Goal: Task Accomplishment & Management: Use online tool/utility

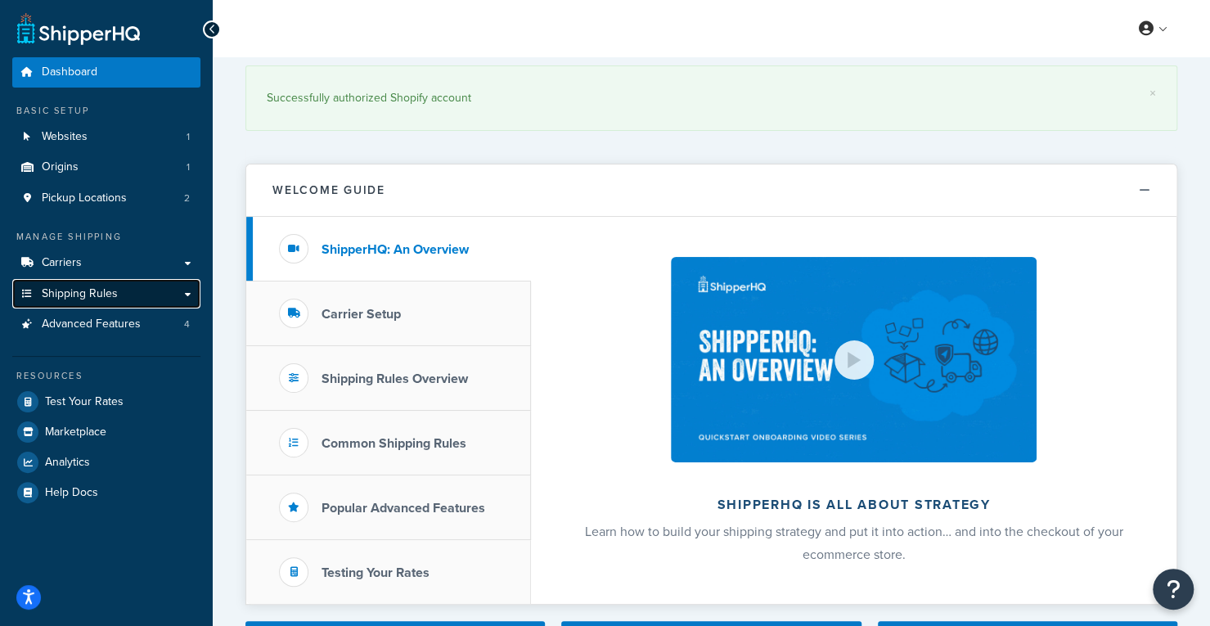
click at [186, 297] on link "Shipping Rules" at bounding box center [106, 294] width 188 height 30
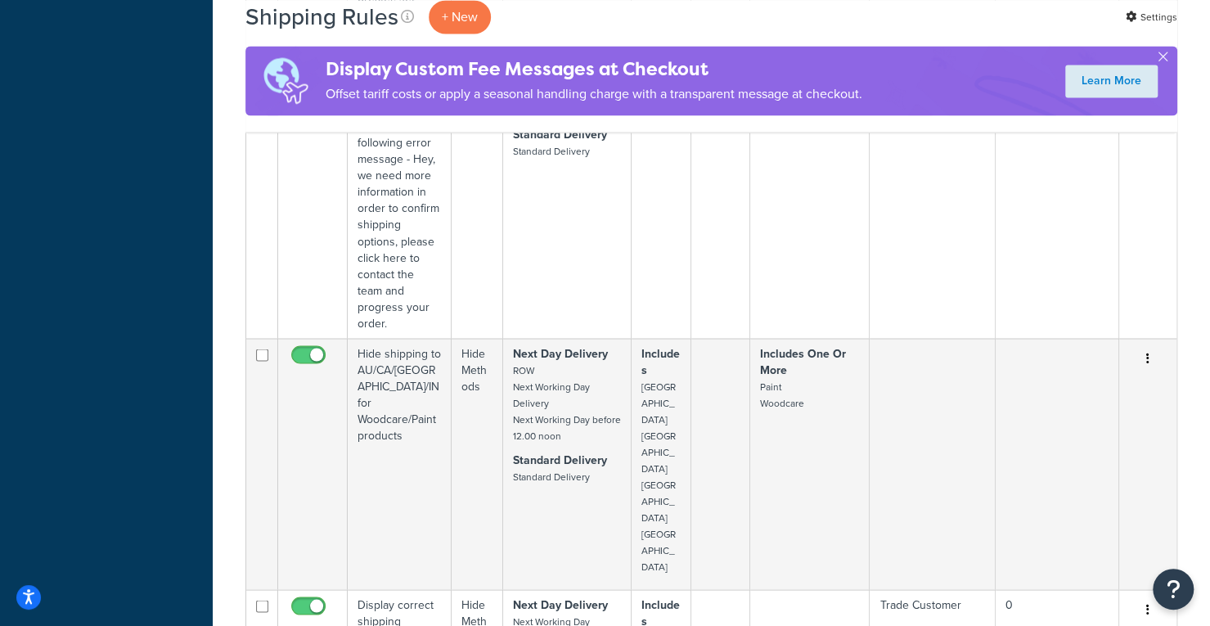
scroll to position [1572, 0]
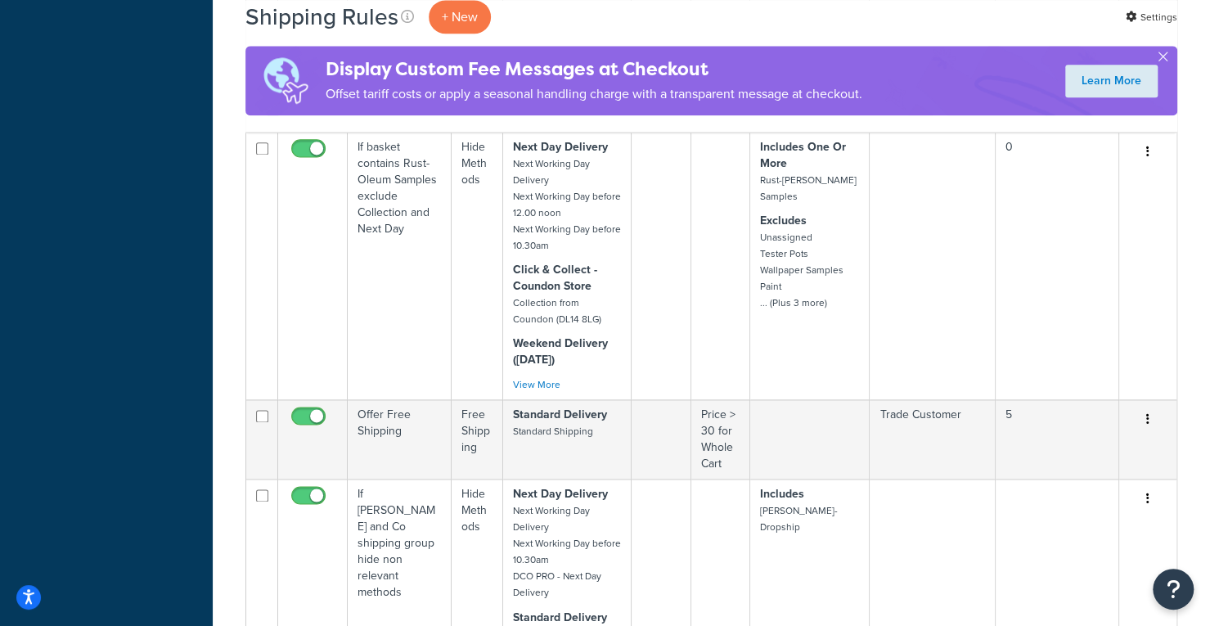
scroll to position [1214, 0]
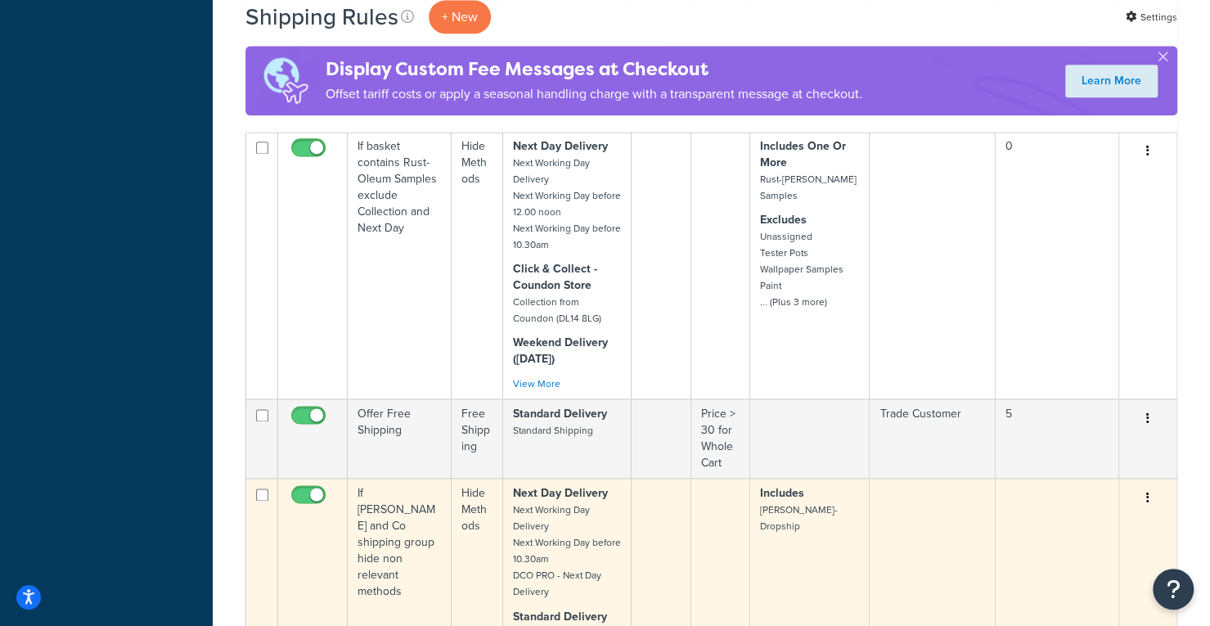
click at [418, 478] on td "If Morris and Co shipping group hide non relevant methods" at bounding box center [400, 575] width 104 height 194
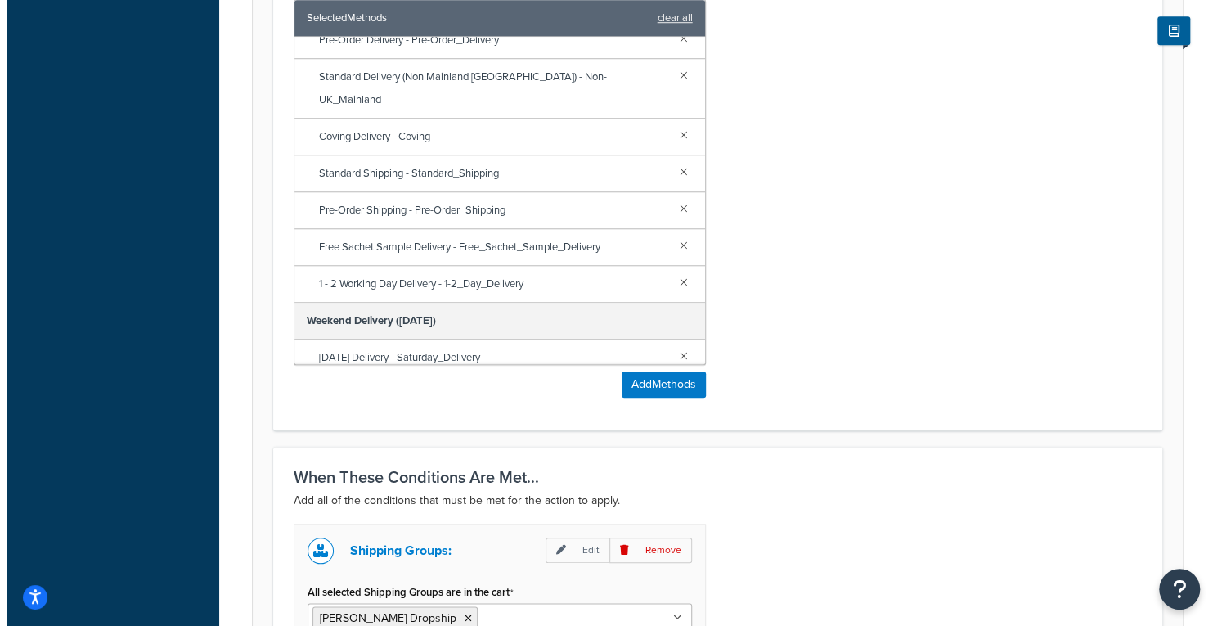
scroll to position [475, 0]
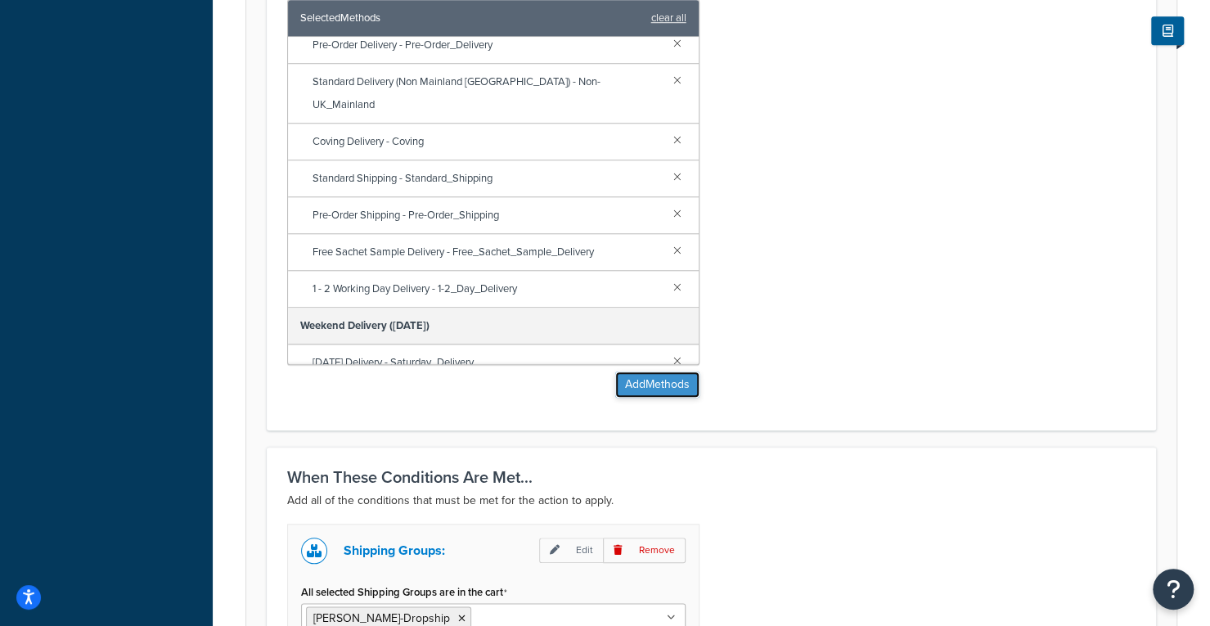
click at [653, 384] on button "Add Methods" at bounding box center [657, 384] width 84 height 26
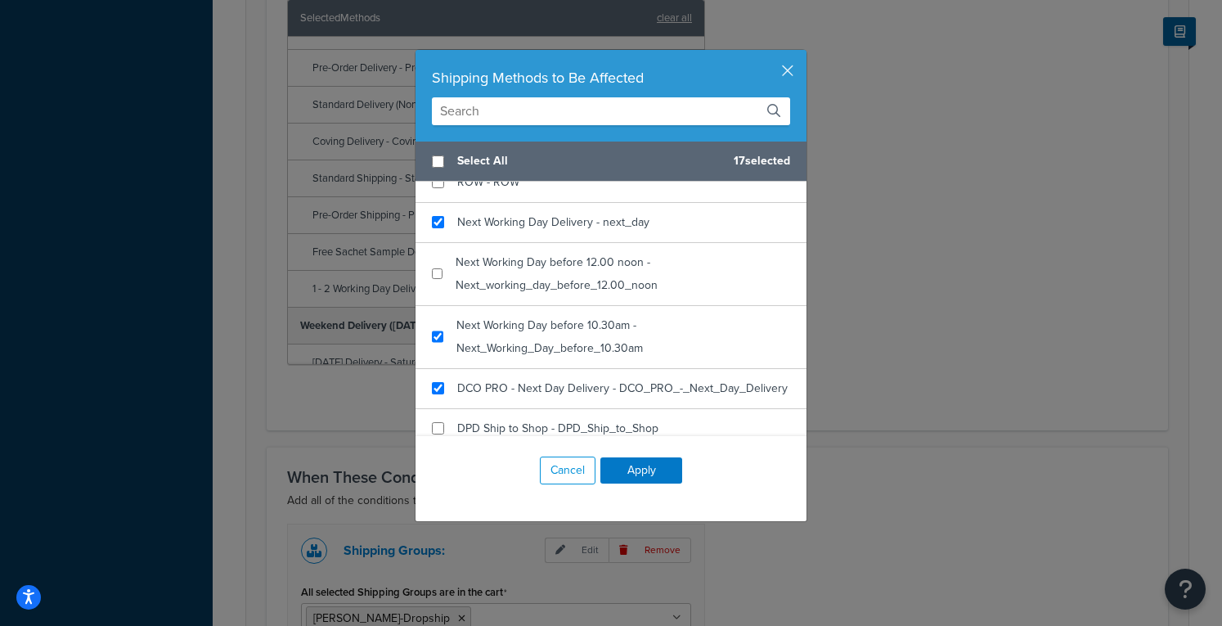
scroll to position [358, 0]
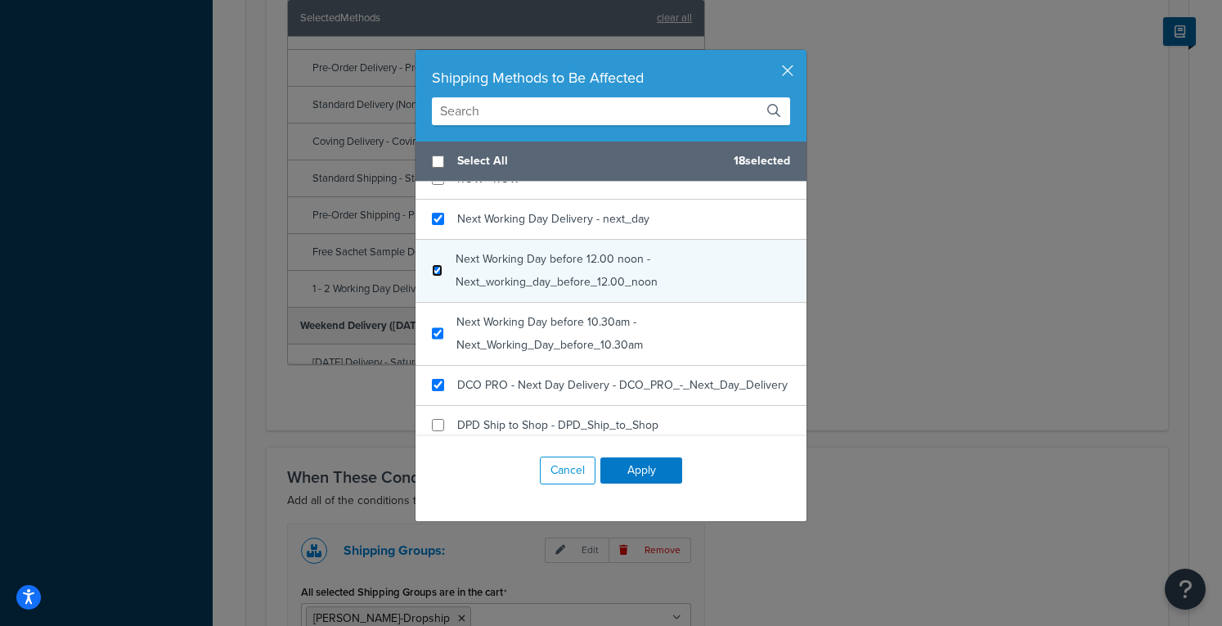
click at [434, 269] on input "checkbox" at bounding box center [437, 270] width 11 height 12
checkbox input "true"
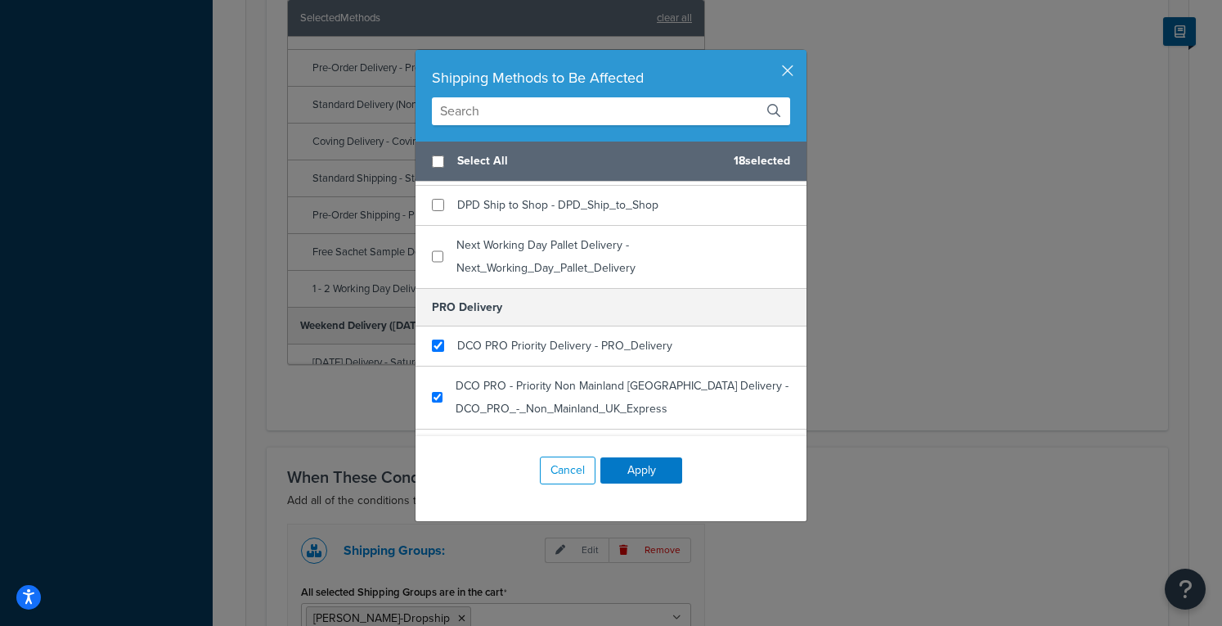
scroll to position [579, 0]
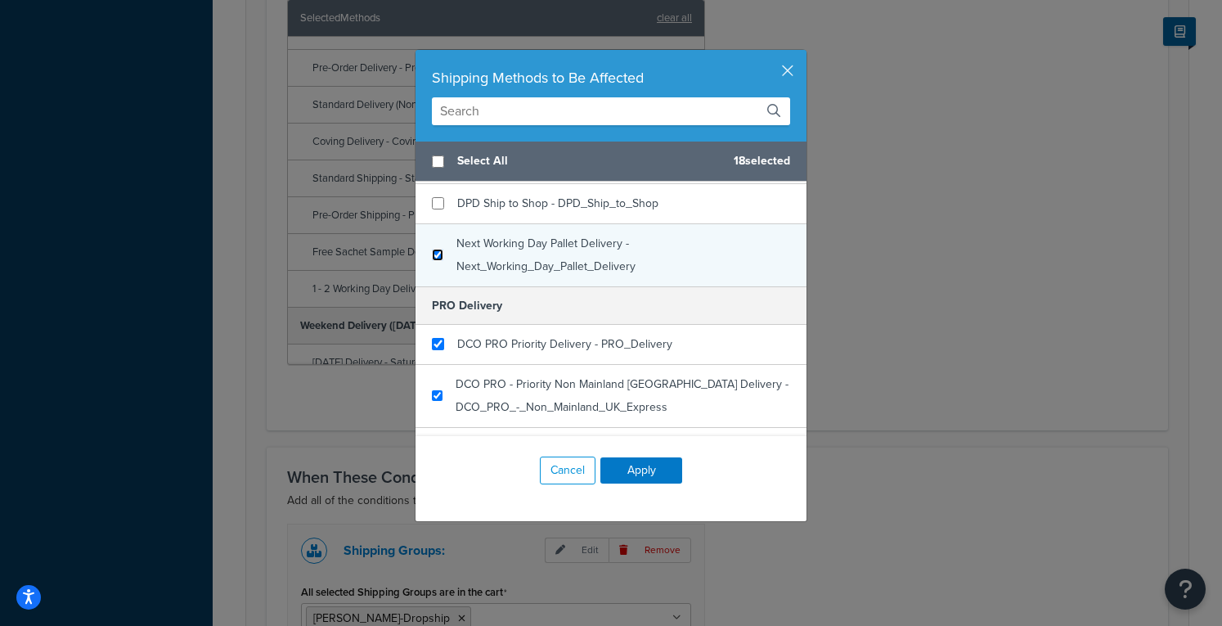
click at [433, 261] on input "checkbox" at bounding box center [437, 255] width 11 height 12
checkbox input "true"
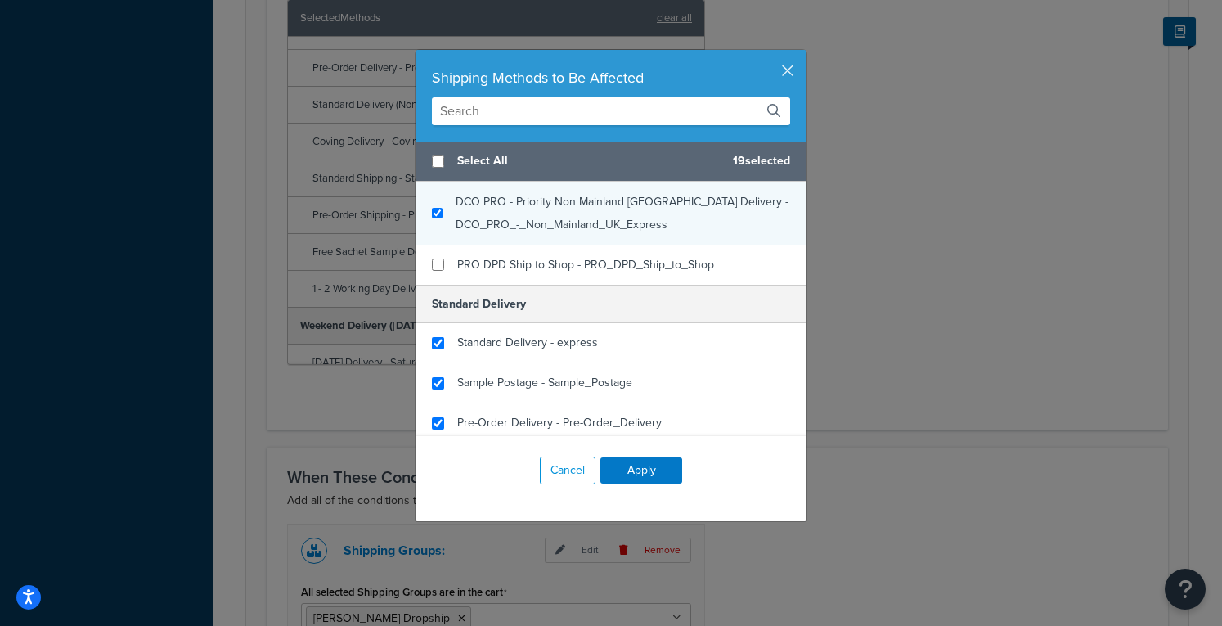
scroll to position [763, 0]
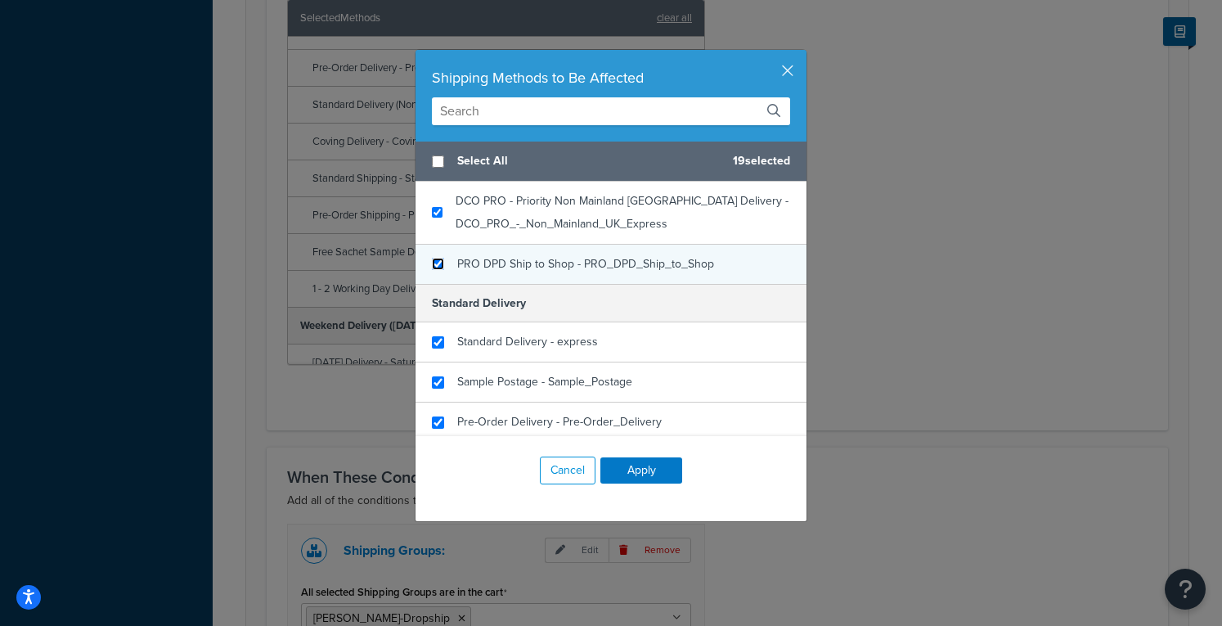
click at [432, 270] on input "checkbox" at bounding box center [438, 264] width 12 height 12
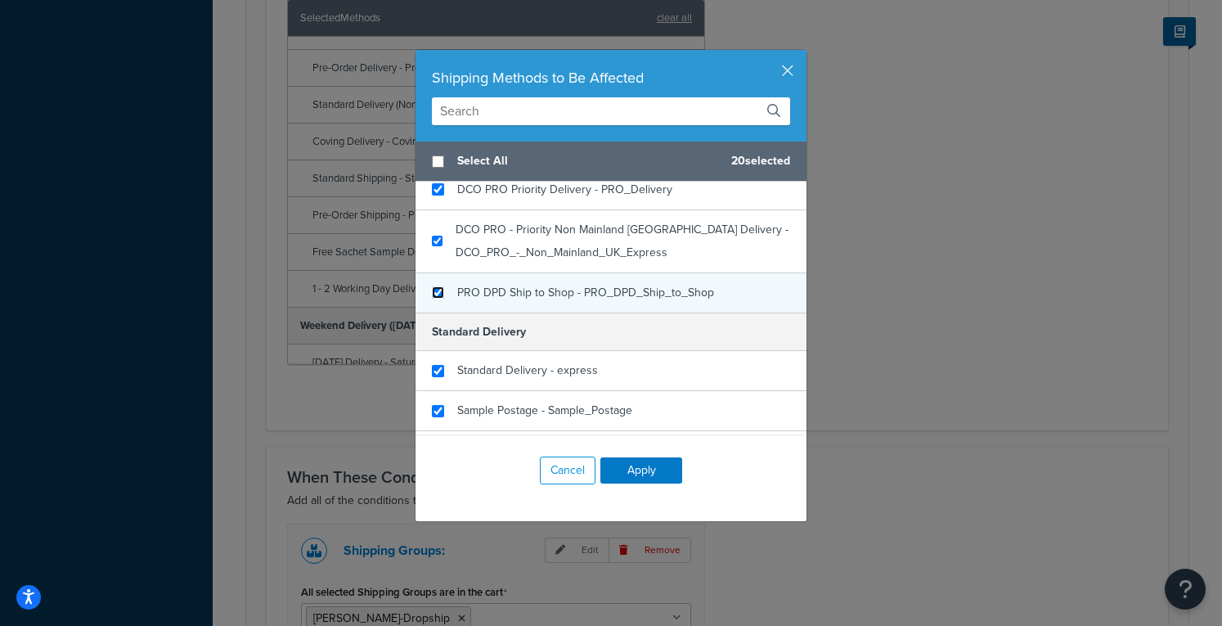
scroll to position [736, 0]
click at [433, 296] on input "checkbox" at bounding box center [438, 290] width 12 height 12
checkbox input "false"
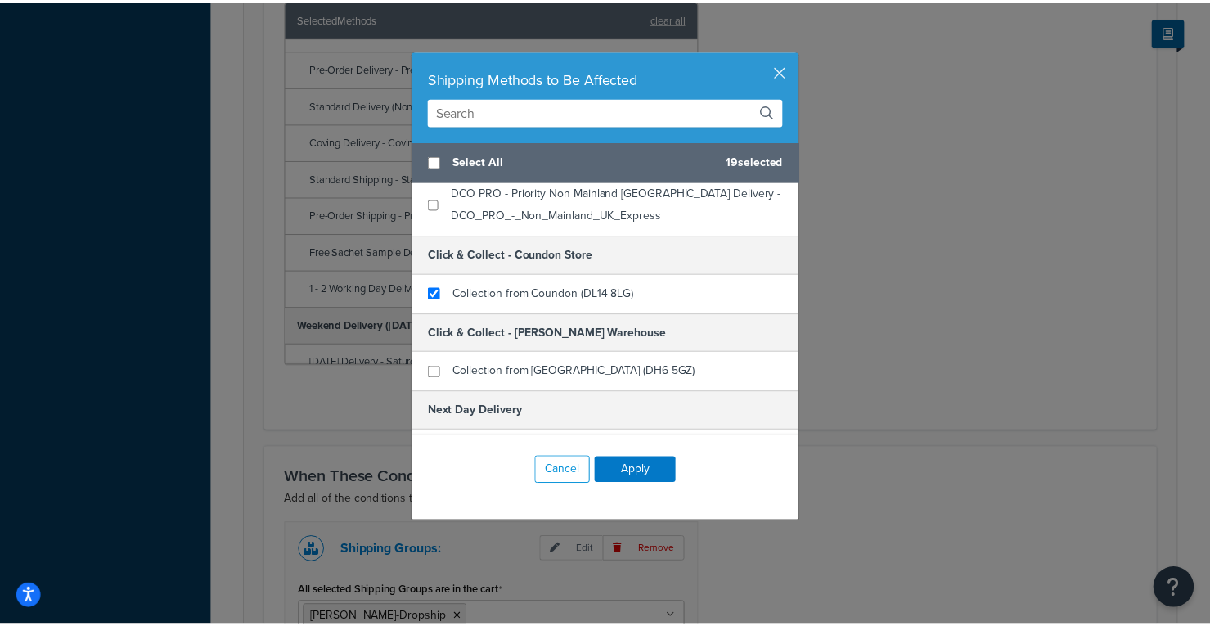
scroll to position [0, 0]
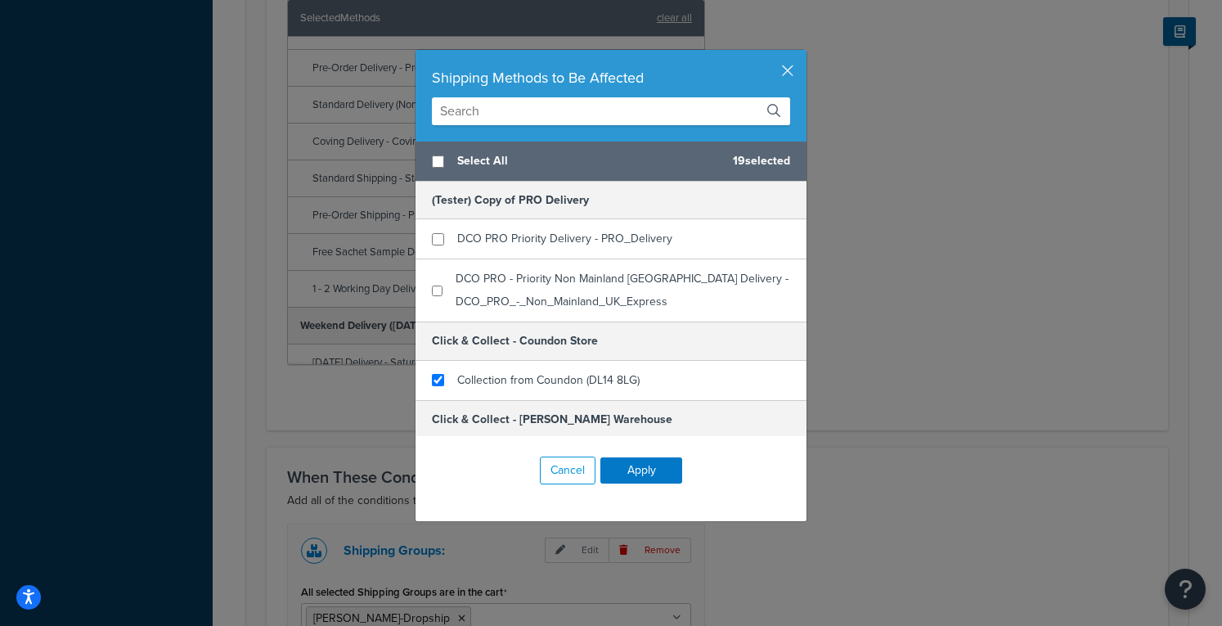
click at [632, 484] on div "Cancel Apply" at bounding box center [611, 470] width 391 height 69
click at [632, 479] on button "Apply" at bounding box center [642, 470] width 82 height 26
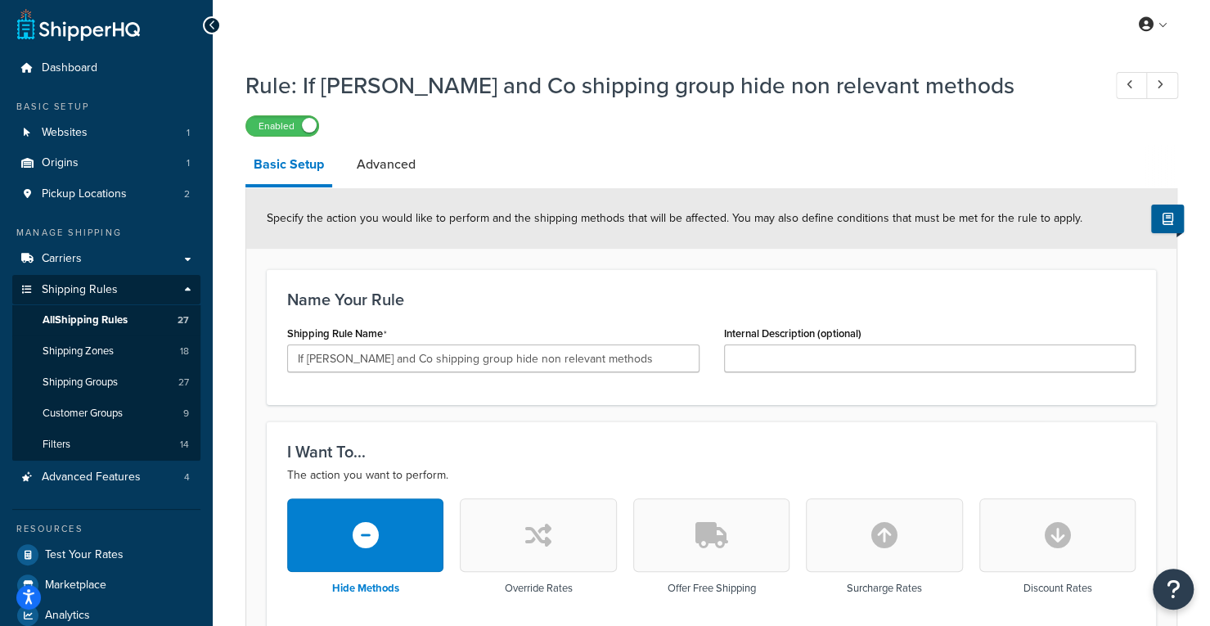
scroll to position [5, 0]
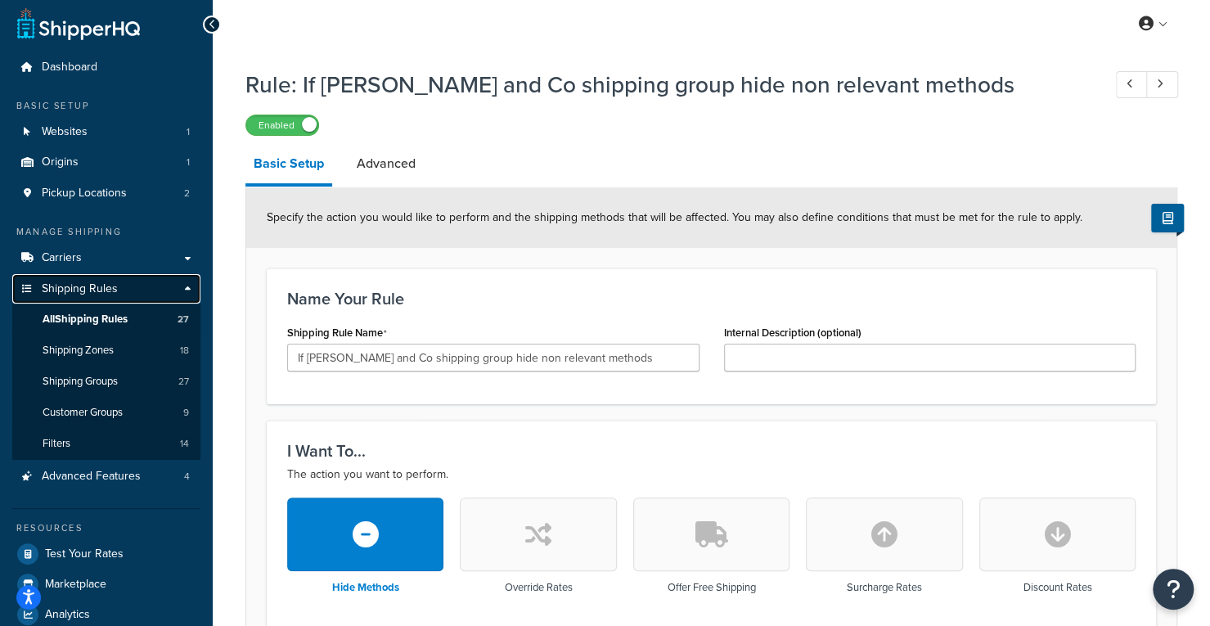
click at [194, 289] on link "Shipping Rules" at bounding box center [106, 289] width 188 height 30
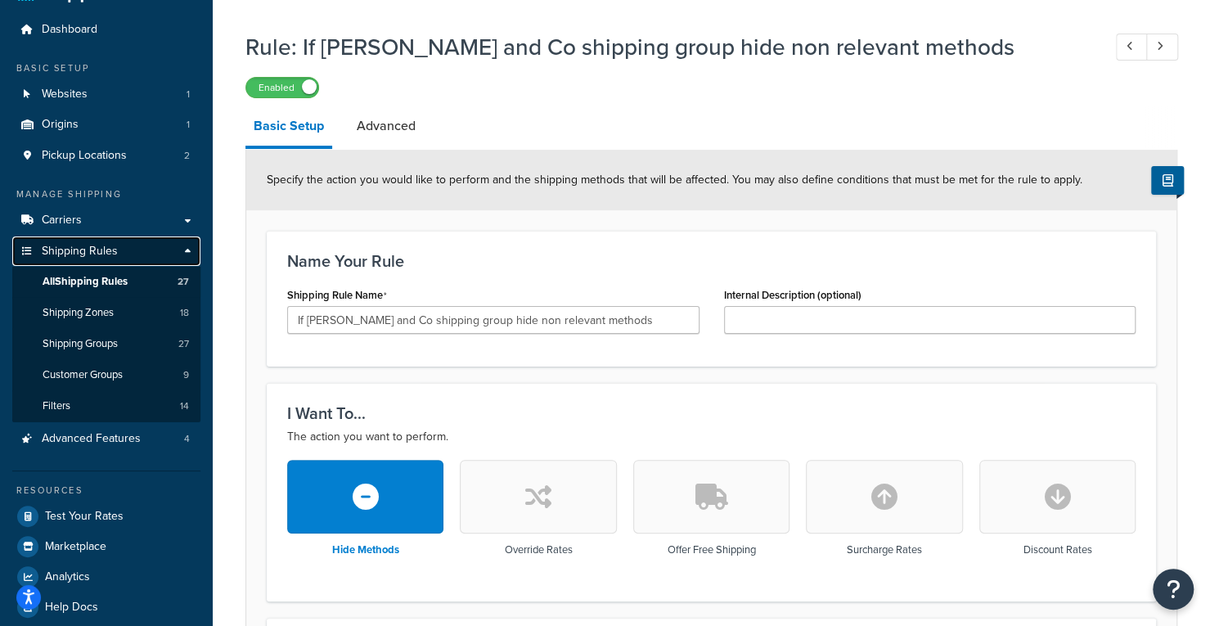
scroll to position [42, 0]
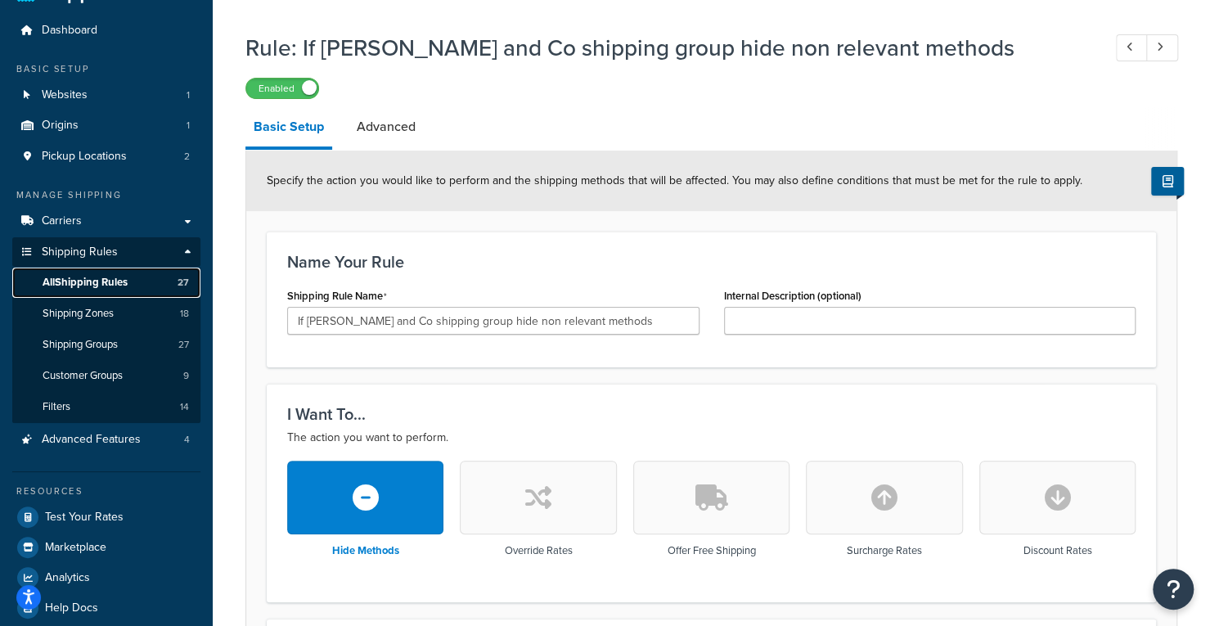
click at [113, 290] on link "All Shipping Rules 27" at bounding box center [106, 283] width 188 height 30
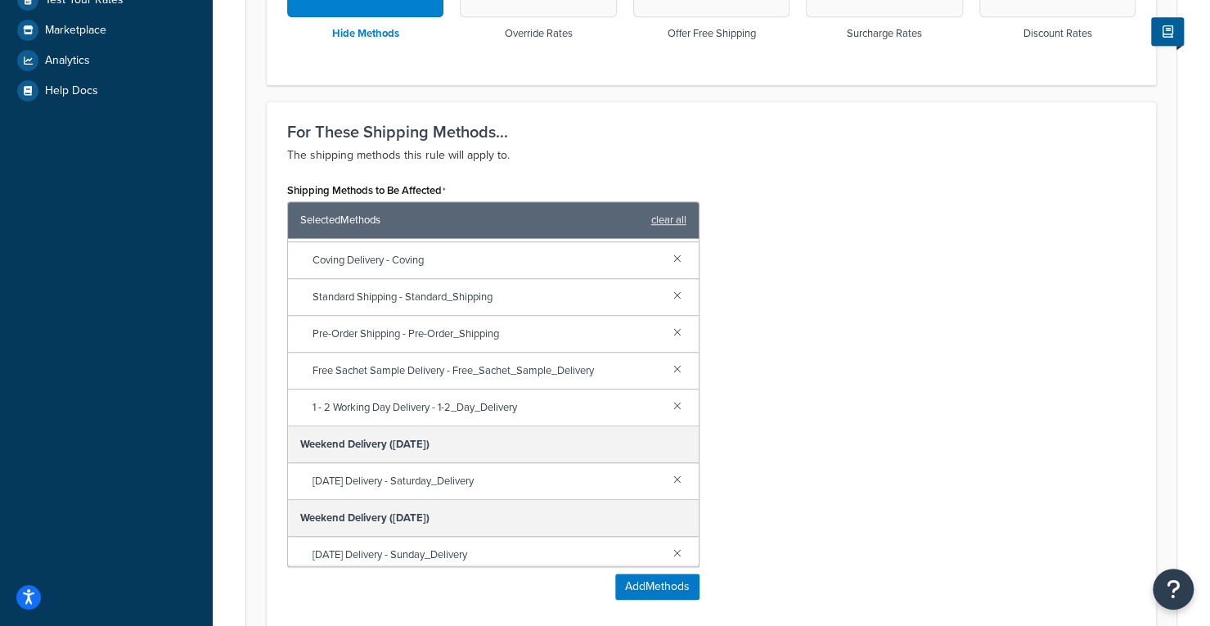
scroll to position [998, 0]
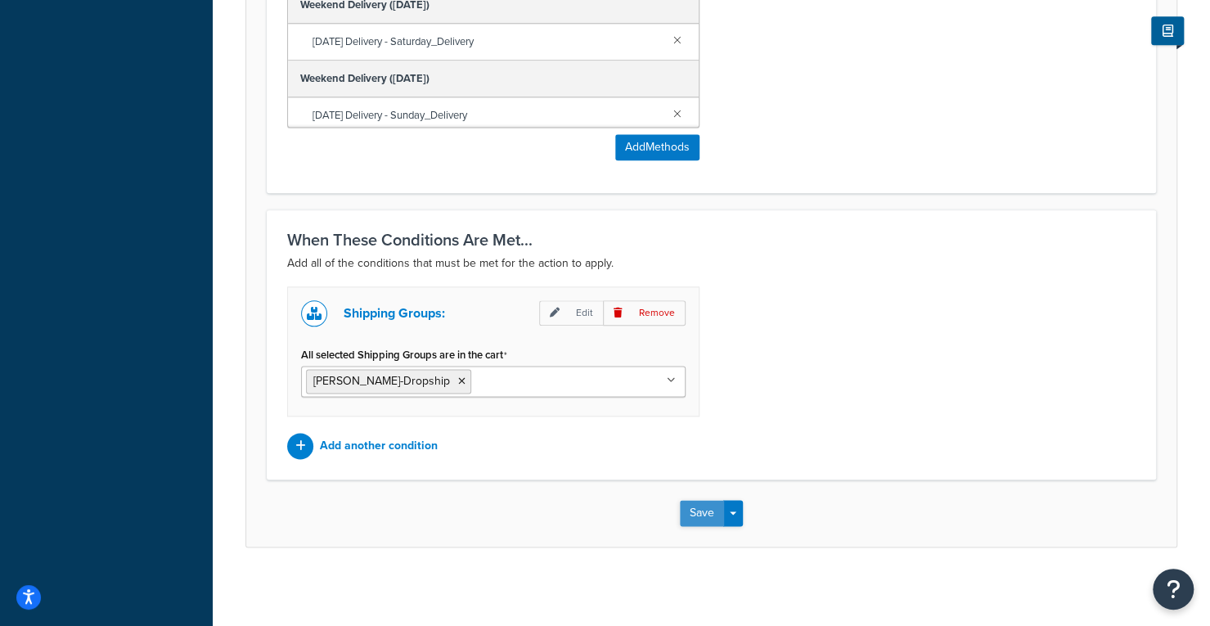
click at [698, 515] on button "Save" at bounding box center [702, 513] width 44 height 26
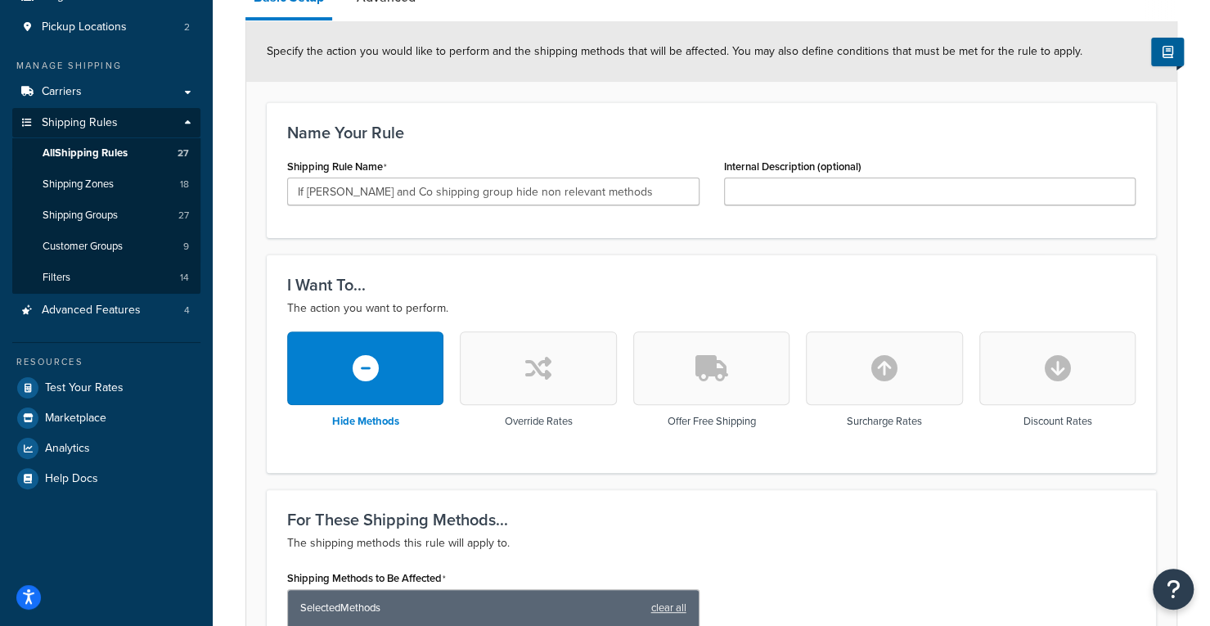
scroll to position [170, 0]
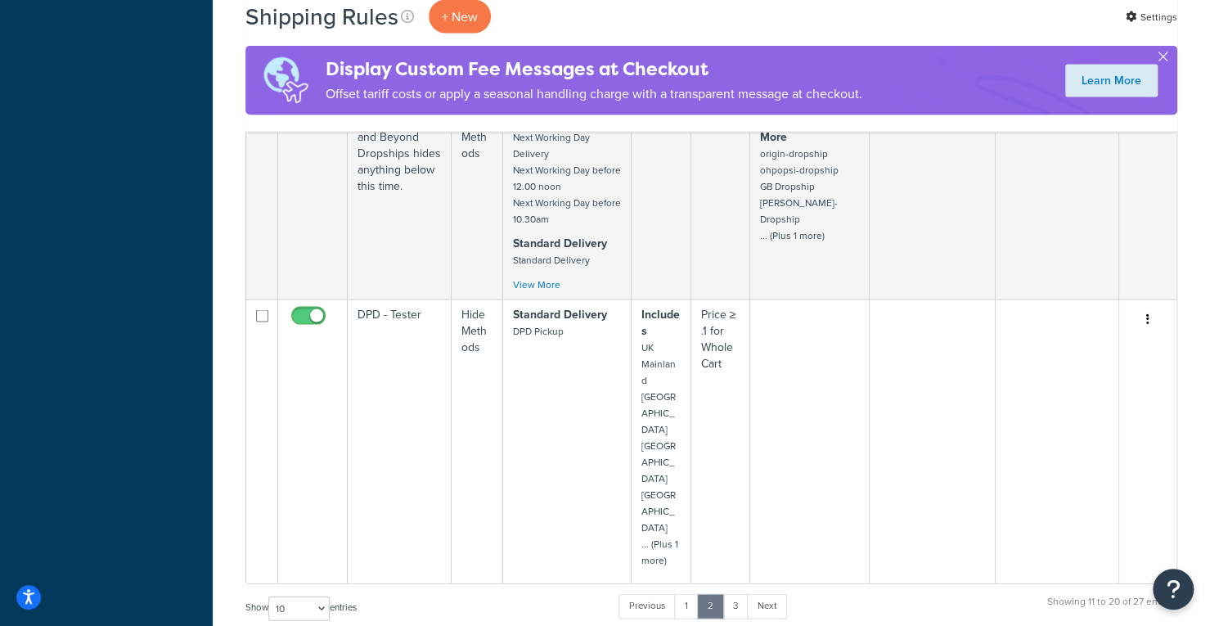
scroll to position [1855, 0]
click at [728, 595] on link "3" at bounding box center [736, 607] width 26 height 25
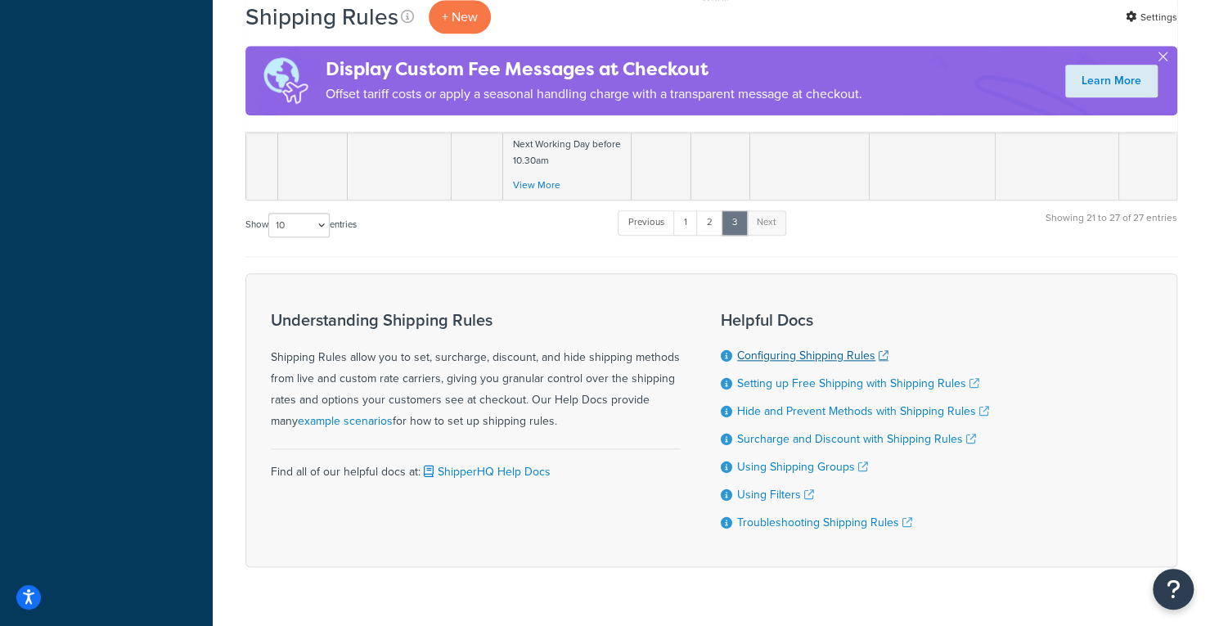
scroll to position [867, 0]
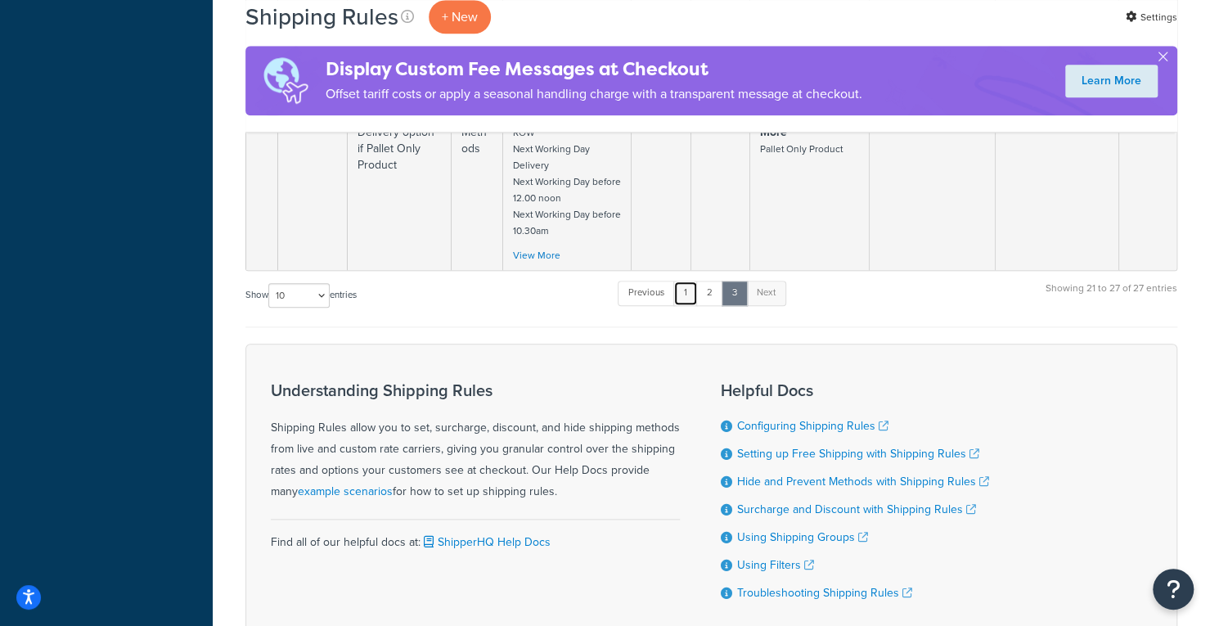
click at [691, 281] on link "1" at bounding box center [685, 293] width 25 height 25
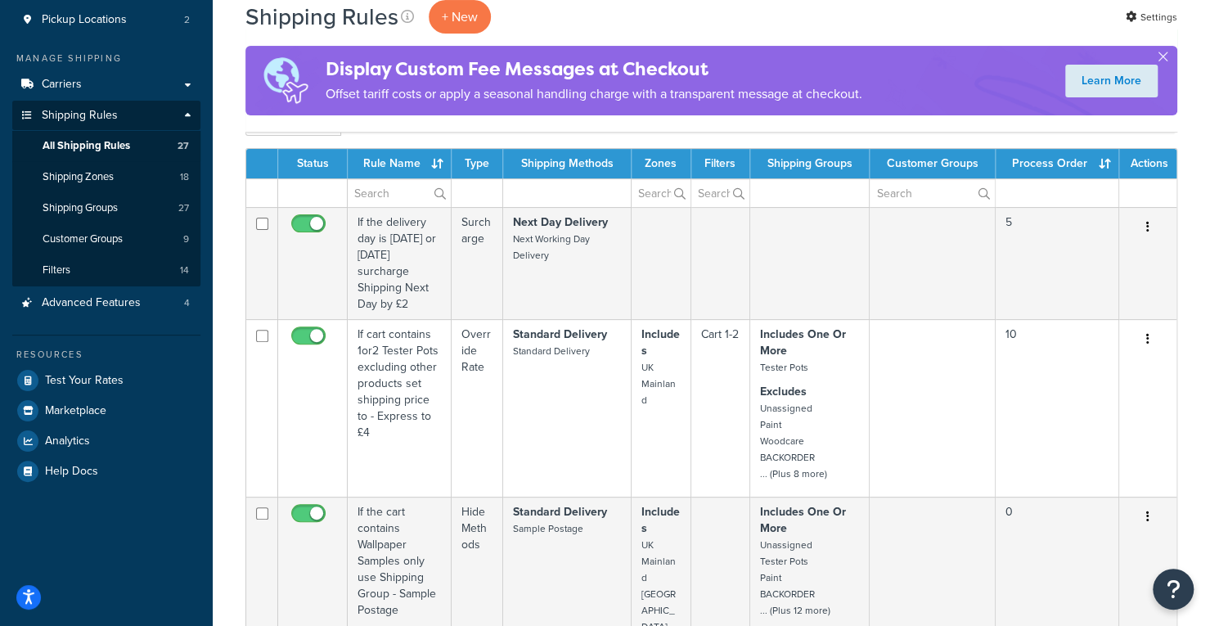
scroll to position [173, 0]
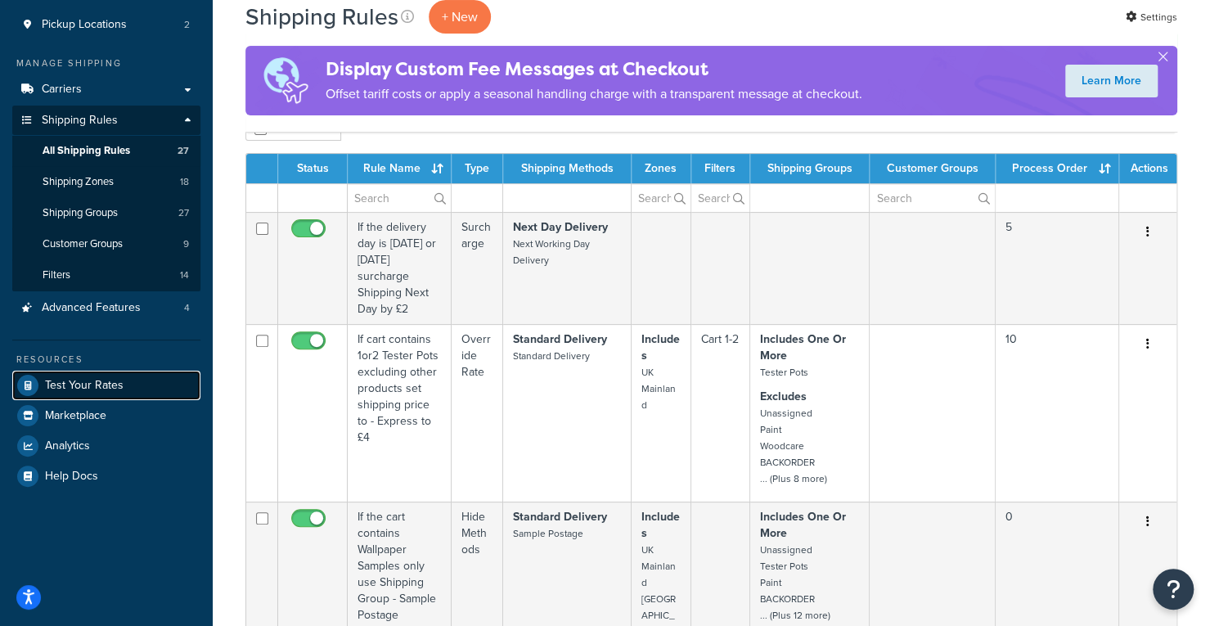
click at [65, 387] on span "Test Your Rates" at bounding box center [84, 386] width 79 height 14
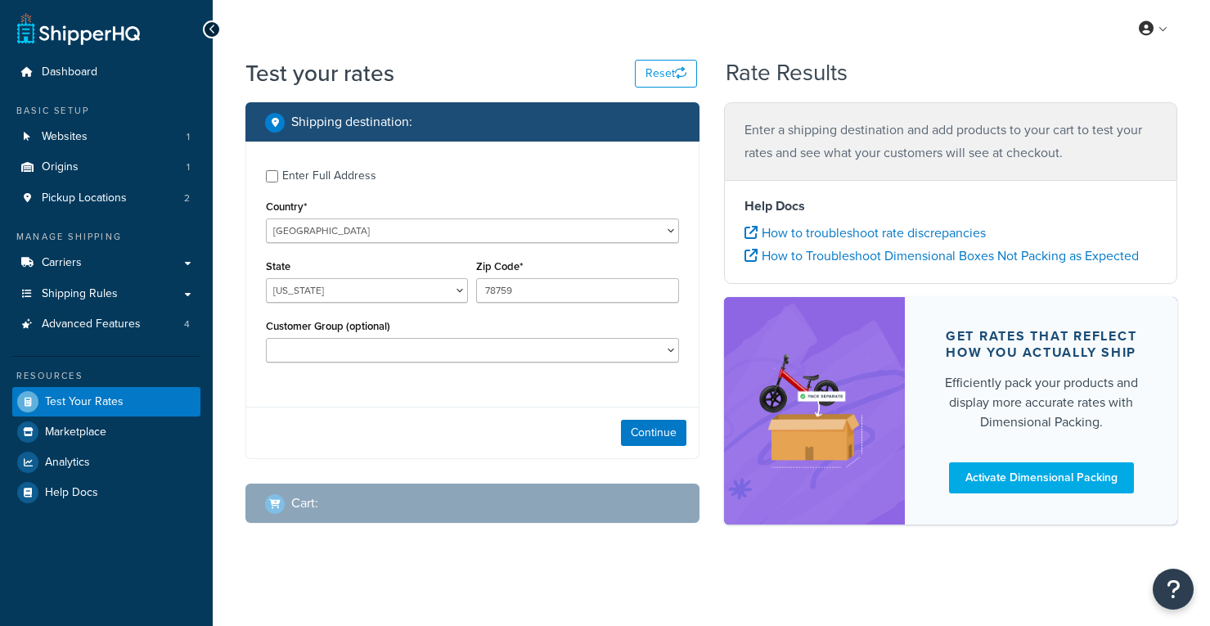
select select "[GEOGRAPHIC_DATA]"
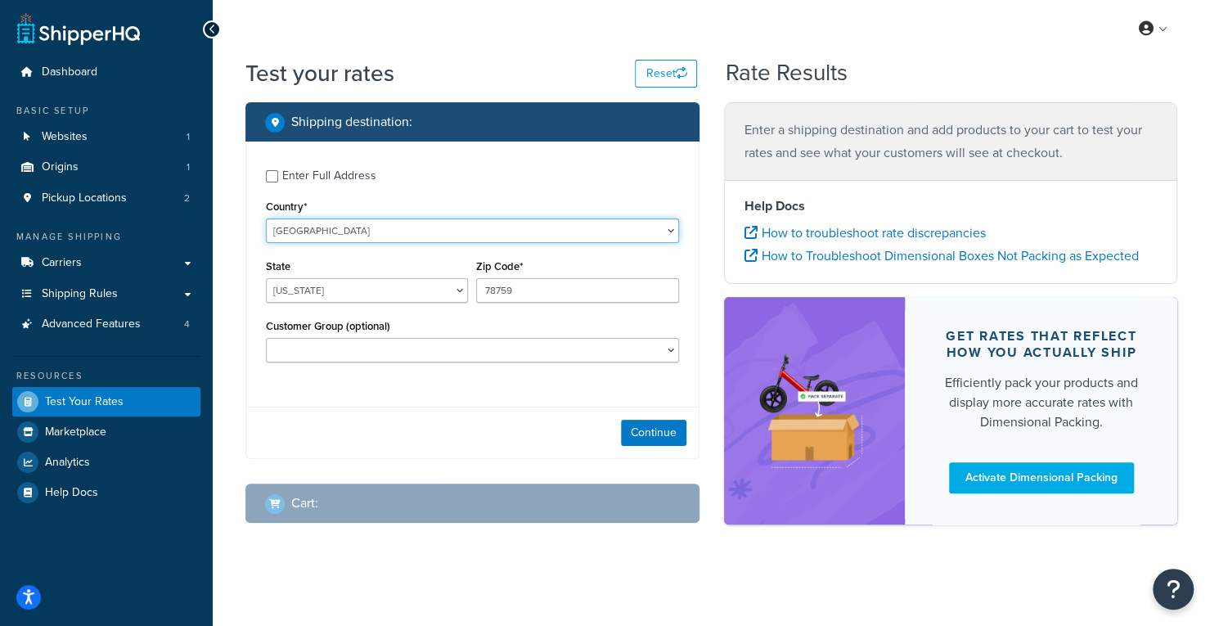
click at [382, 225] on select "[GEOGRAPHIC_DATA] [GEOGRAPHIC_DATA] [GEOGRAPHIC_DATA] [GEOGRAPHIC_DATA] [GEOGRA…" at bounding box center [472, 230] width 413 height 25
select select "GB"
click at [266, 219] on select "[GEOGRAPHIC_DATA] [GEOGRAPHIC_DATA] [GEOGRAPHIC_DATA] [GEOGRAPHIC_DATA] [GEOGRA…" at bounding box center [472, 230] width 413 height 25
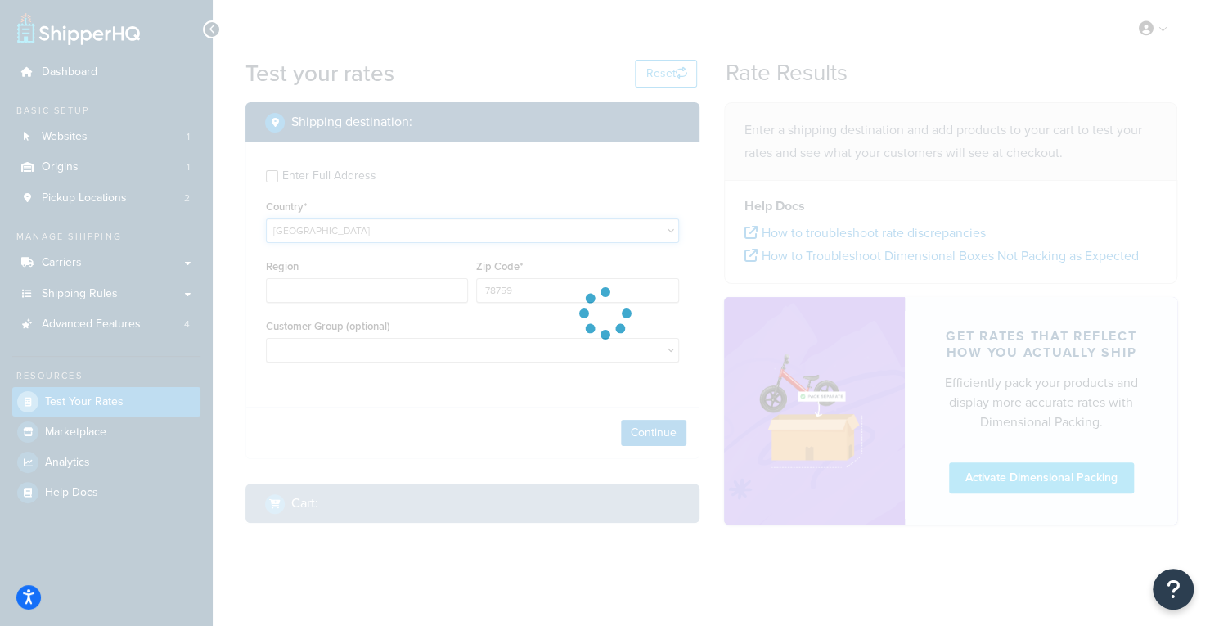
type input "[GEOGRAPHIC_DATA]"
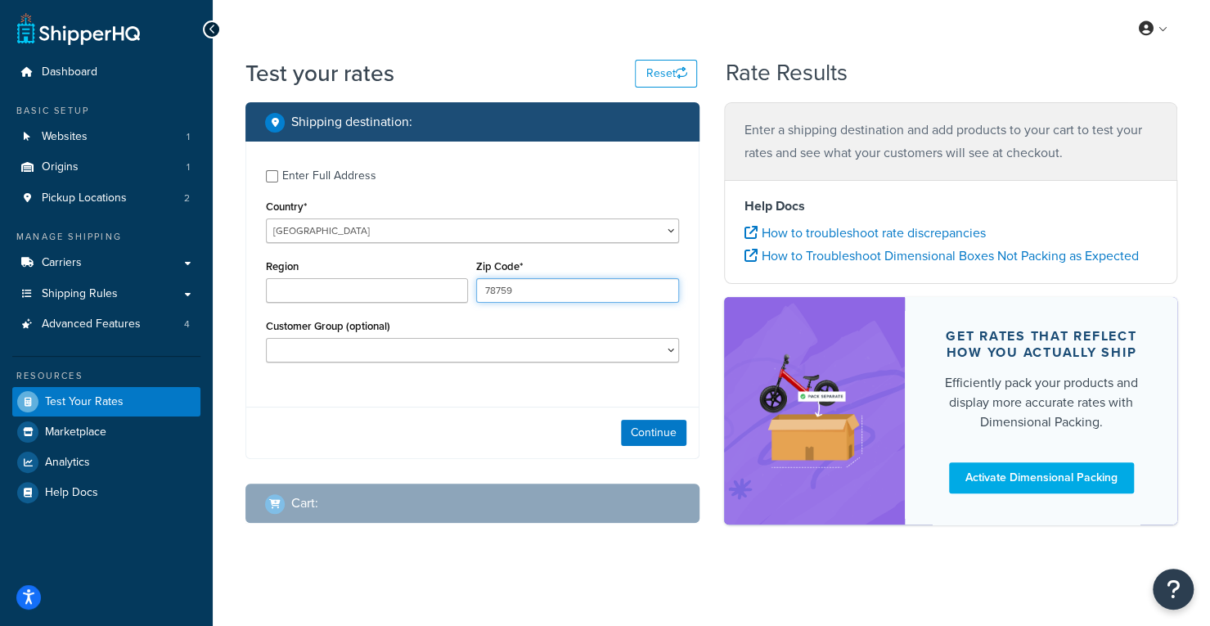
drag, startPoint x: 537, startPoint y: 300, endPoint x: 406, endPoint y: 263, distance: 136.2
click at [406, 263] on div "Region Zip Code* 78759" at bounding box center [472, 285] width 421 height 60
type input "DL167QF"
click at [633, 418] on div "Continue" at bounding box center [472, 433] width 452 height 52
click at [633, 425] on button "Continue" at bounding box center [653, 433] width 65 height 26
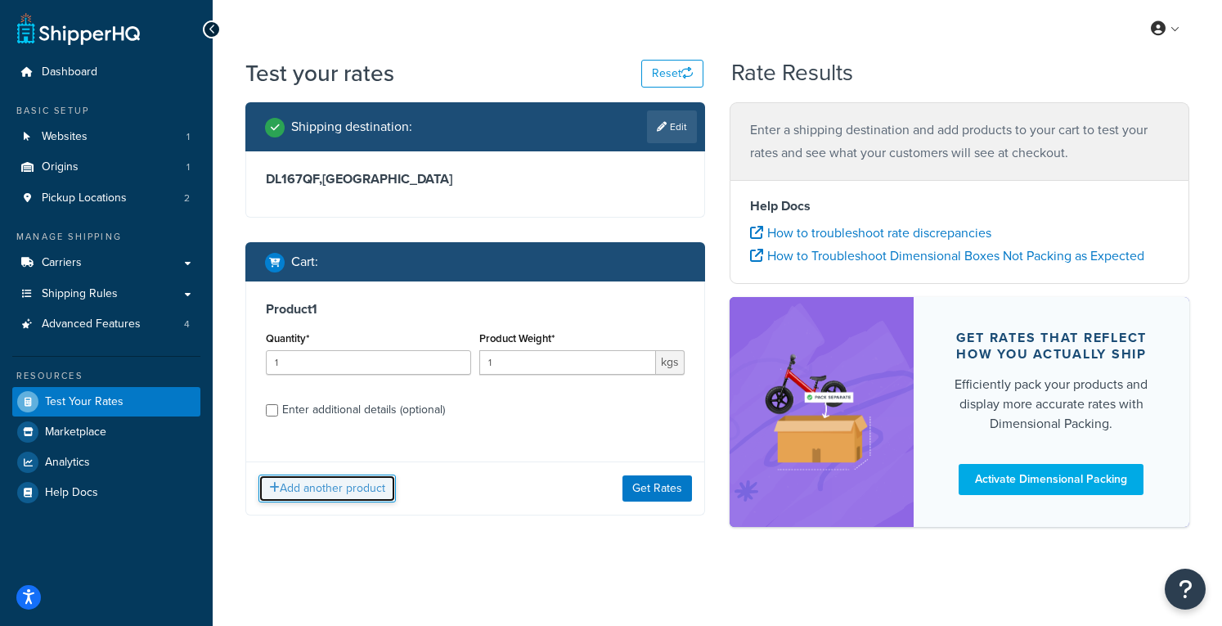
click at [295, 495] on button "Add another product" at bounding box center [327, 489] width 137 height 28
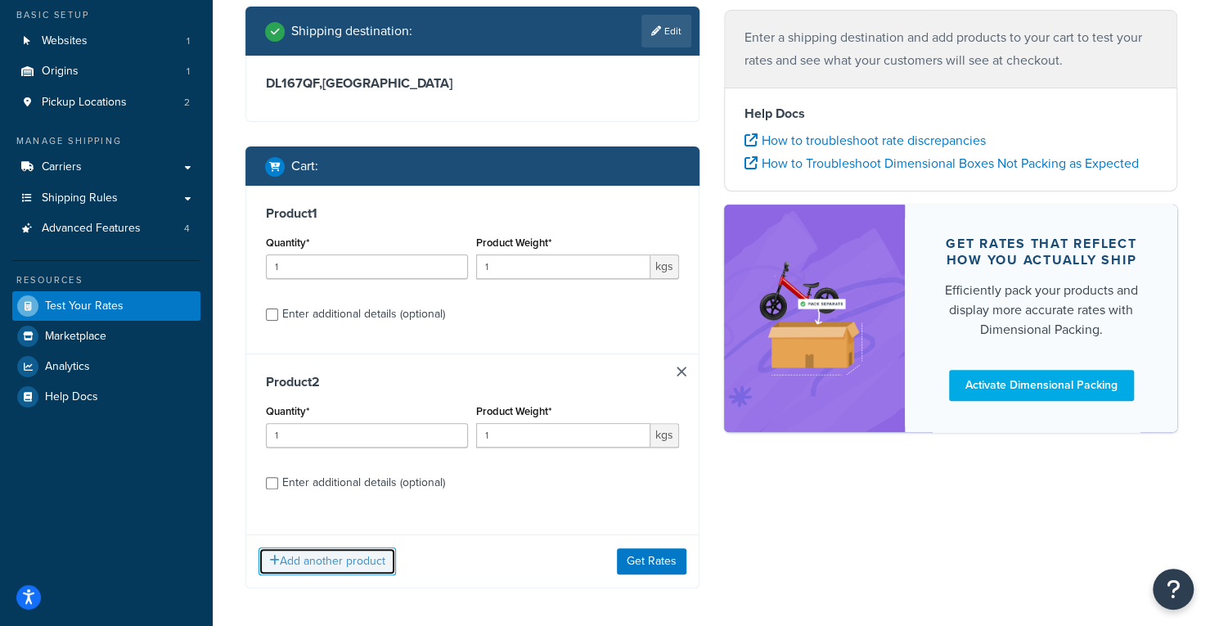
scroll to position [97, 0]
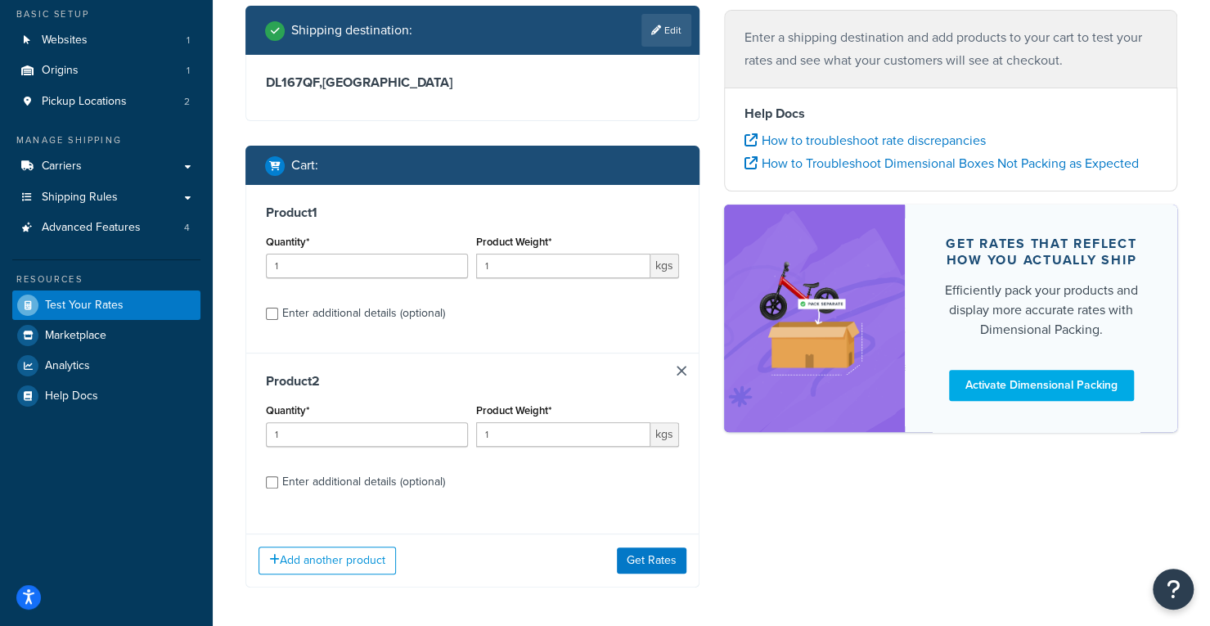
click at [340, 313] on div "Enter additional details (optional)" at bounding box center [363, 313] width 163 height 23
click at [278, 313] on input "Enter additional details (optional)" at bounding box center [272, 314] width 12 height 12
checkbox input "true"
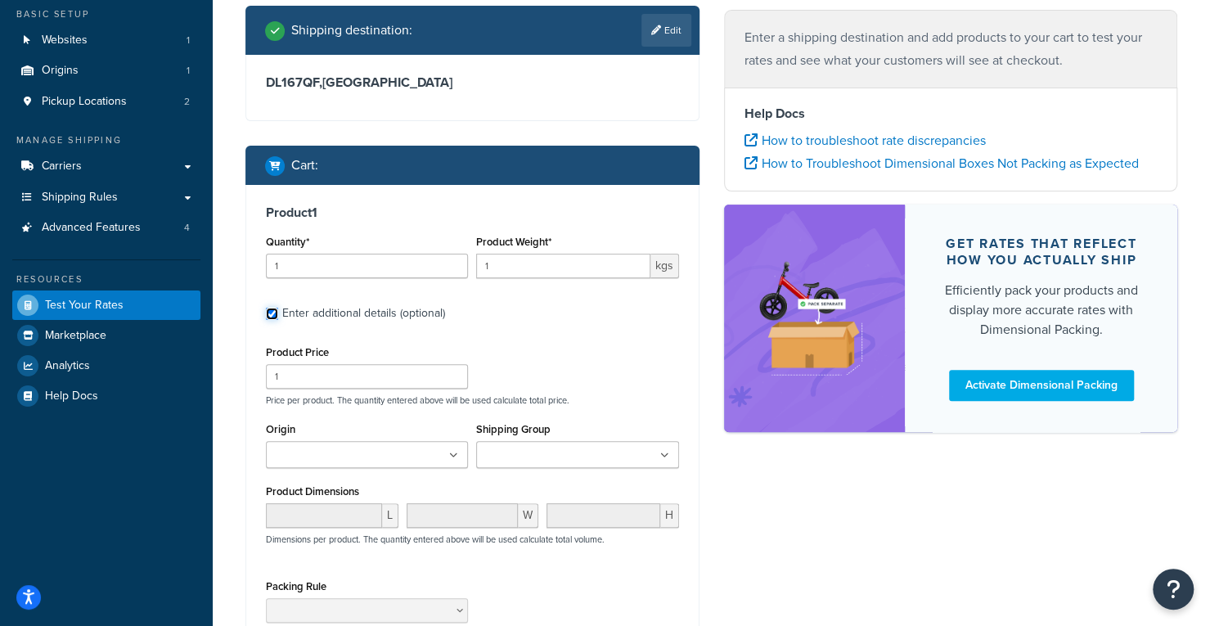
scroll to position [285, 0]
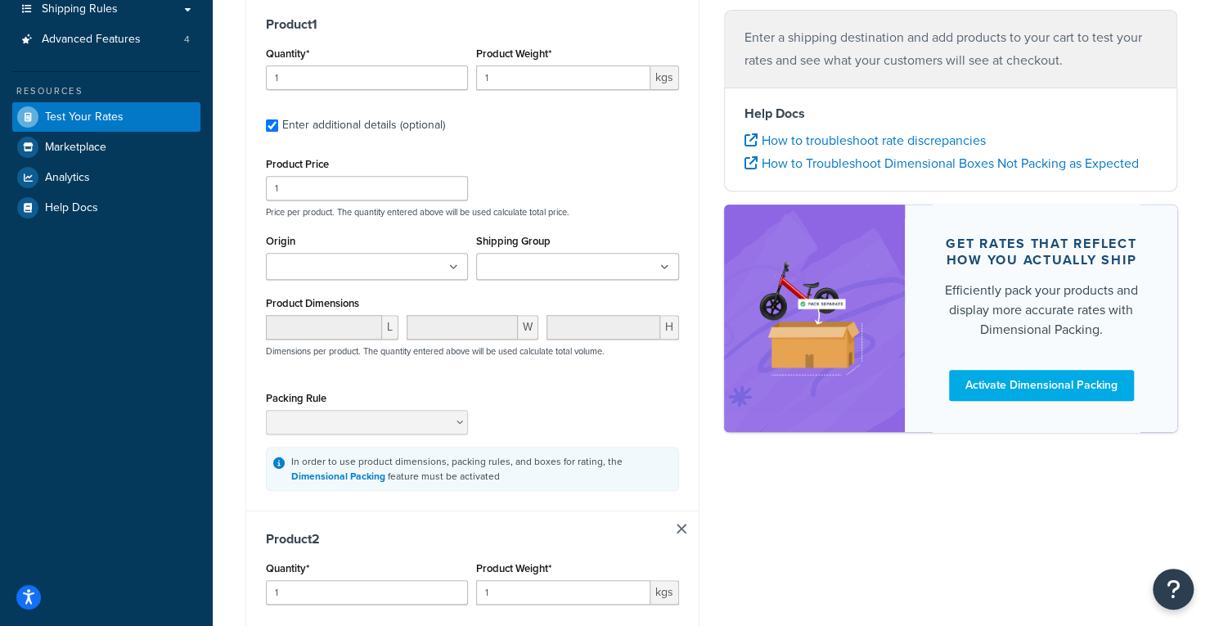
click at [663, 272] on icon at bounding box center [664, 268] width 9 height 10
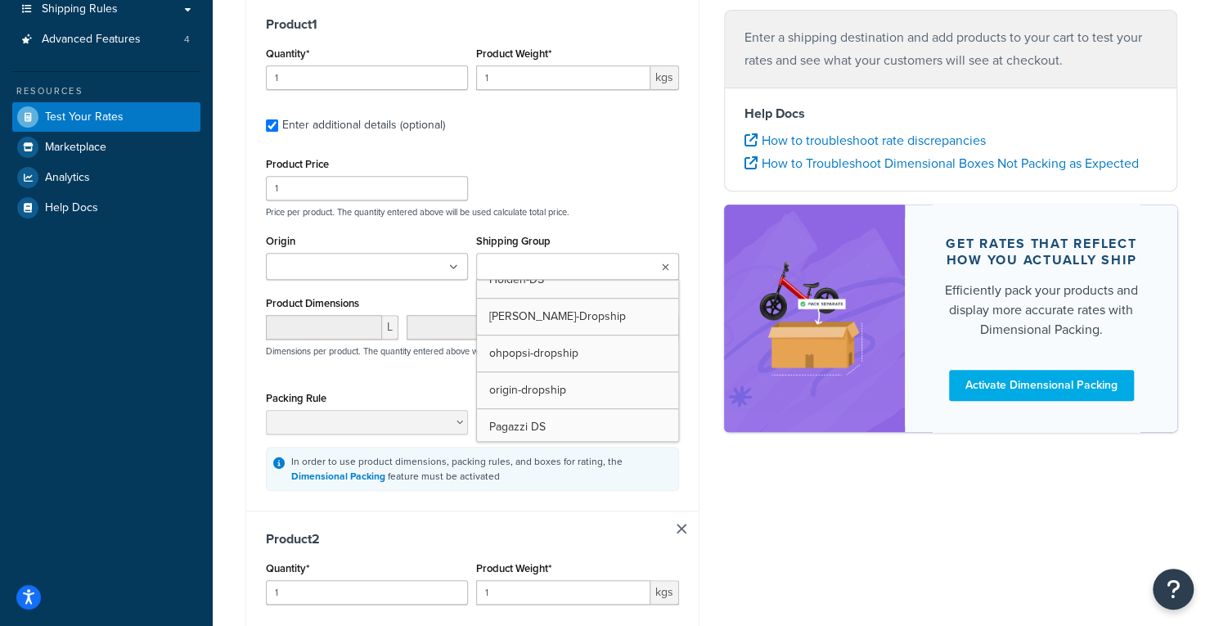
scroll to position [430, 0]
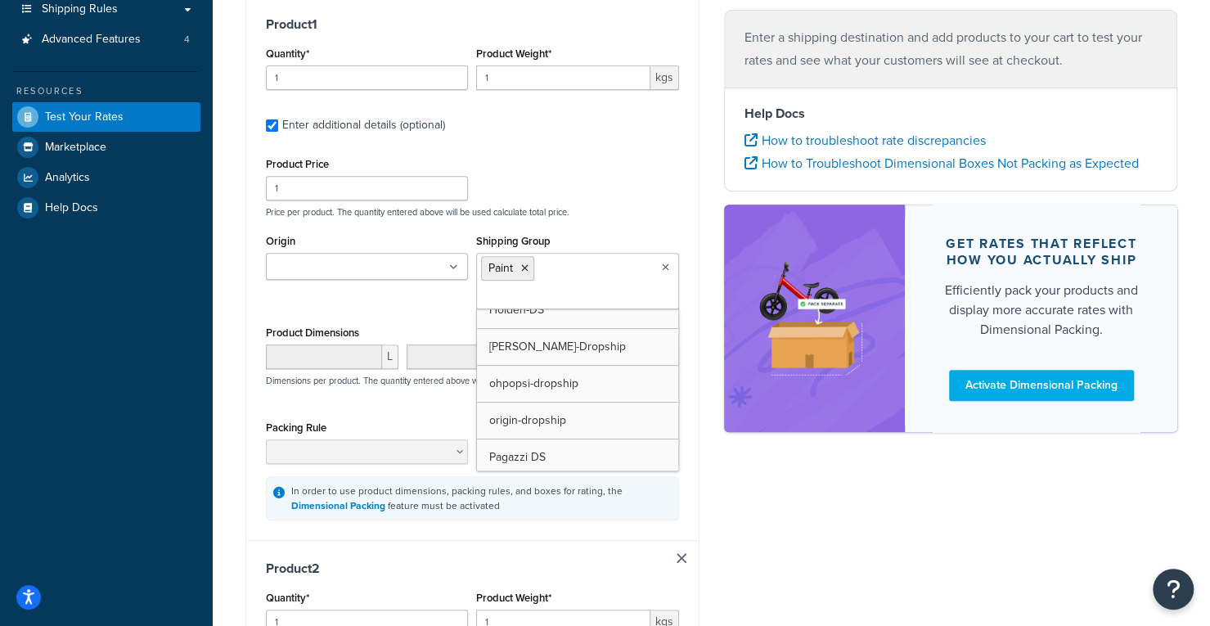
click at [710, 297] on div "Shipping destination : Edit DL167QF , [GEOGRAPHIC_DATA] Cart : Product 1 Quanti…" at bounding box center [472, 482] width 479 height 1328
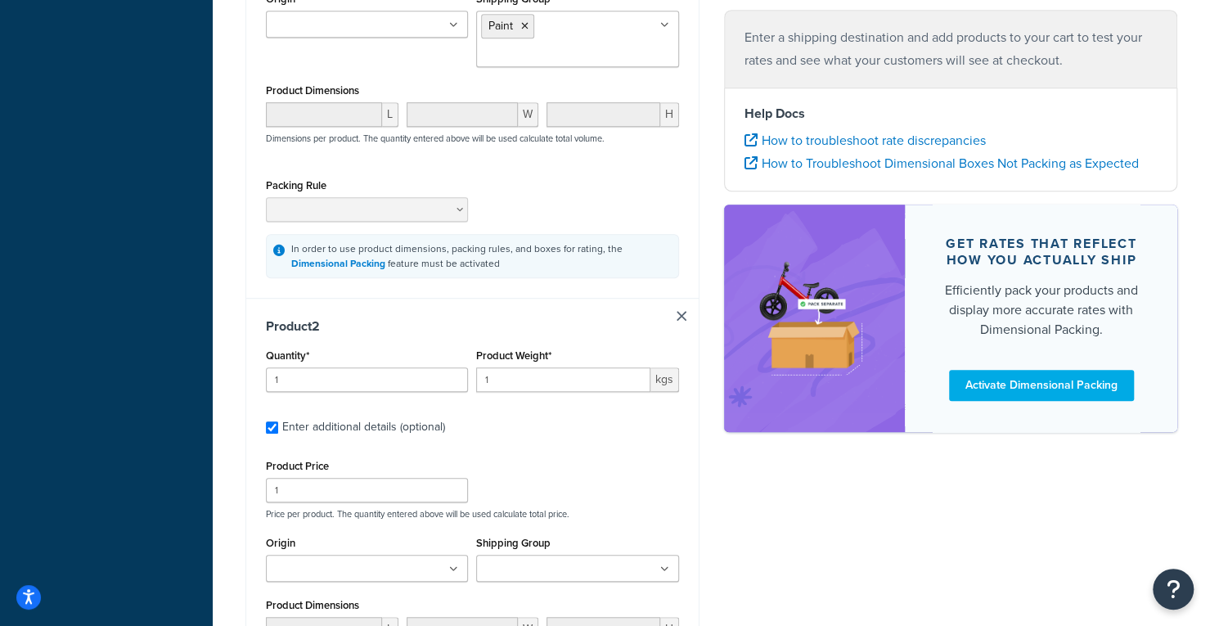
scroll to position [688, 0]
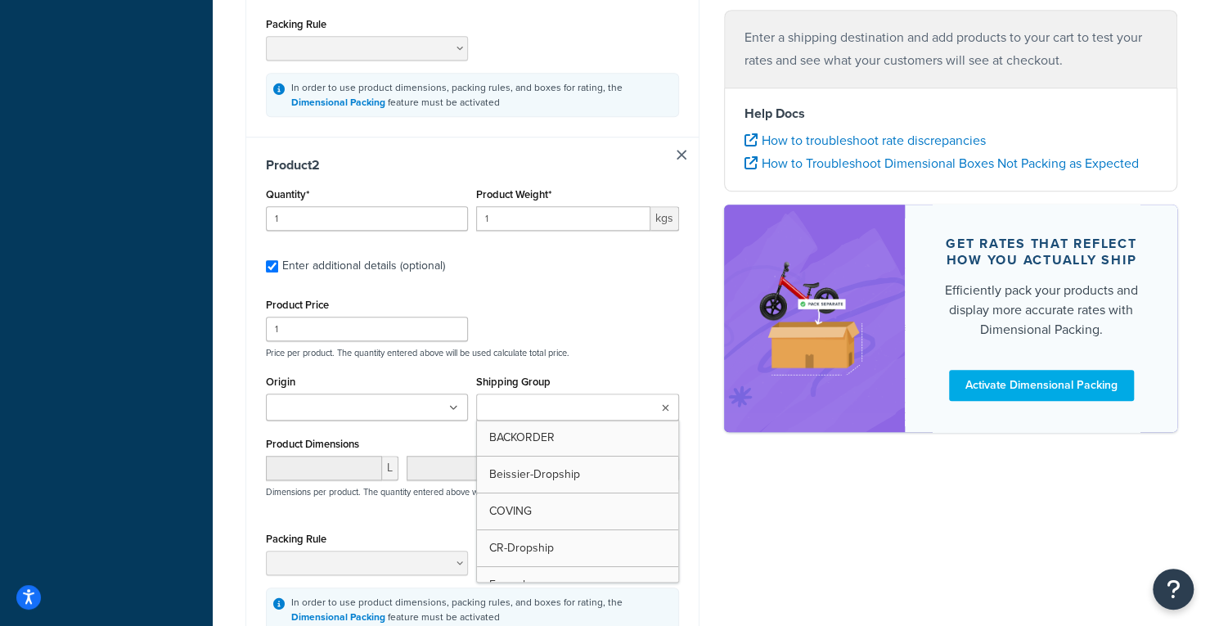
click at [605, 414] on input "Shipping Group" at bounding box center [553, 408] width 145 height 18
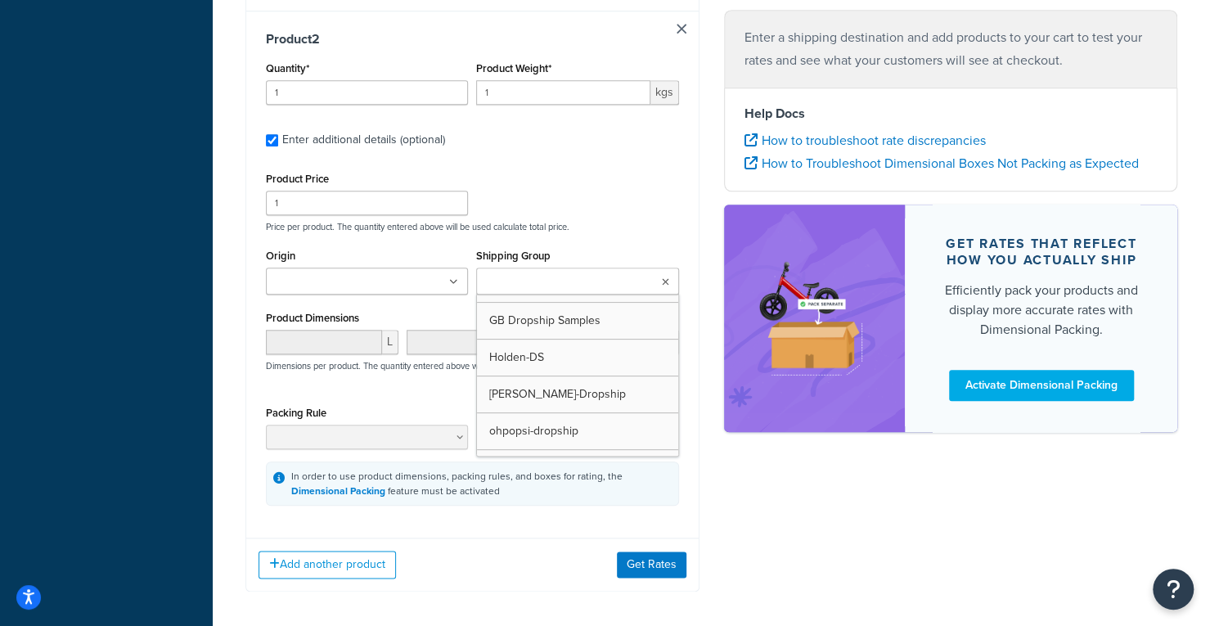
scroll to position [350, 0]
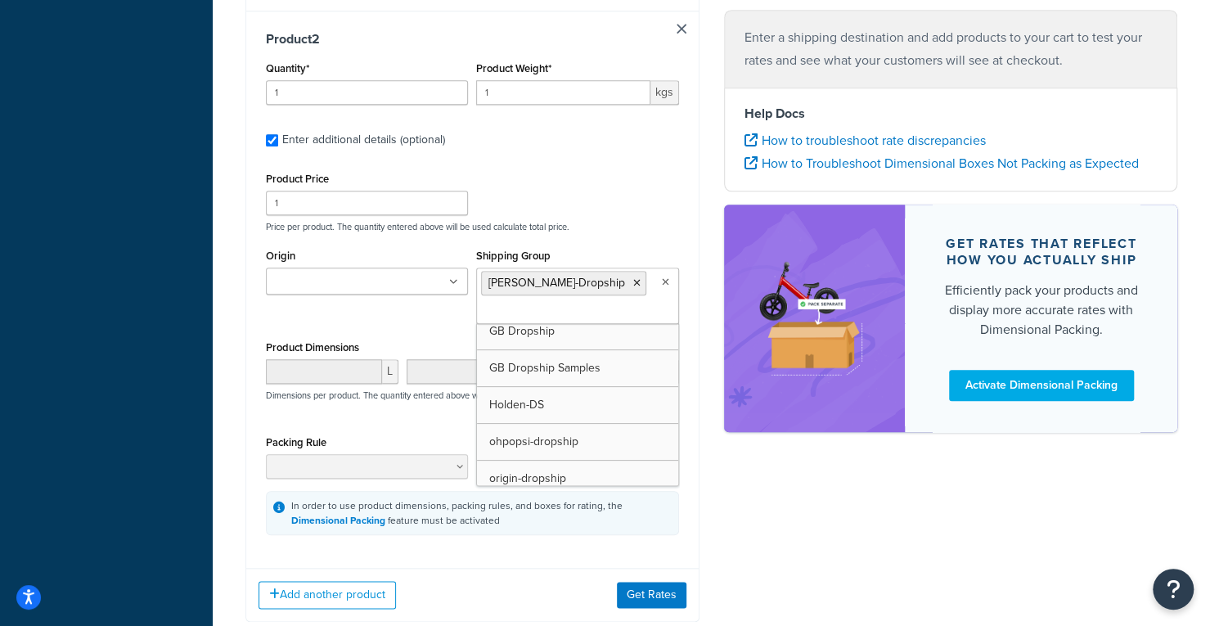
click at [627, 165] on div "Product 2 Quantity* 1 Product Weight* 1 kgs Enter additional details (optional)…" at bounding box center [472, 283] width 452 height 545
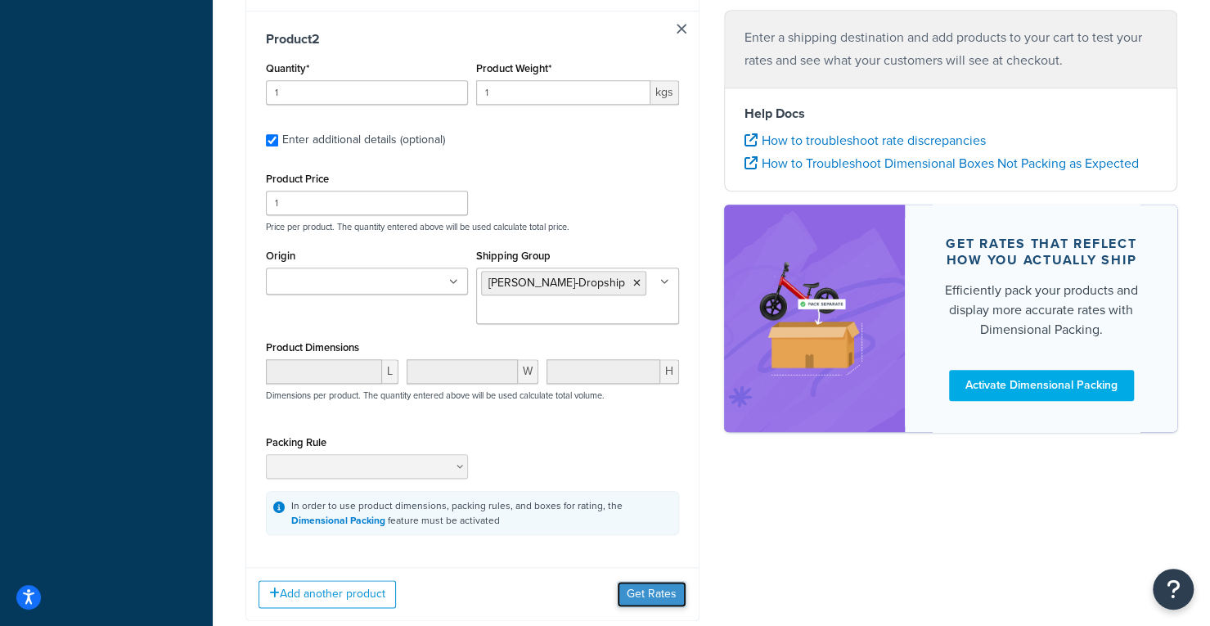
click at [641, 599] on button "Get Rates" at bounding box center [652, 594] width 70 height 26
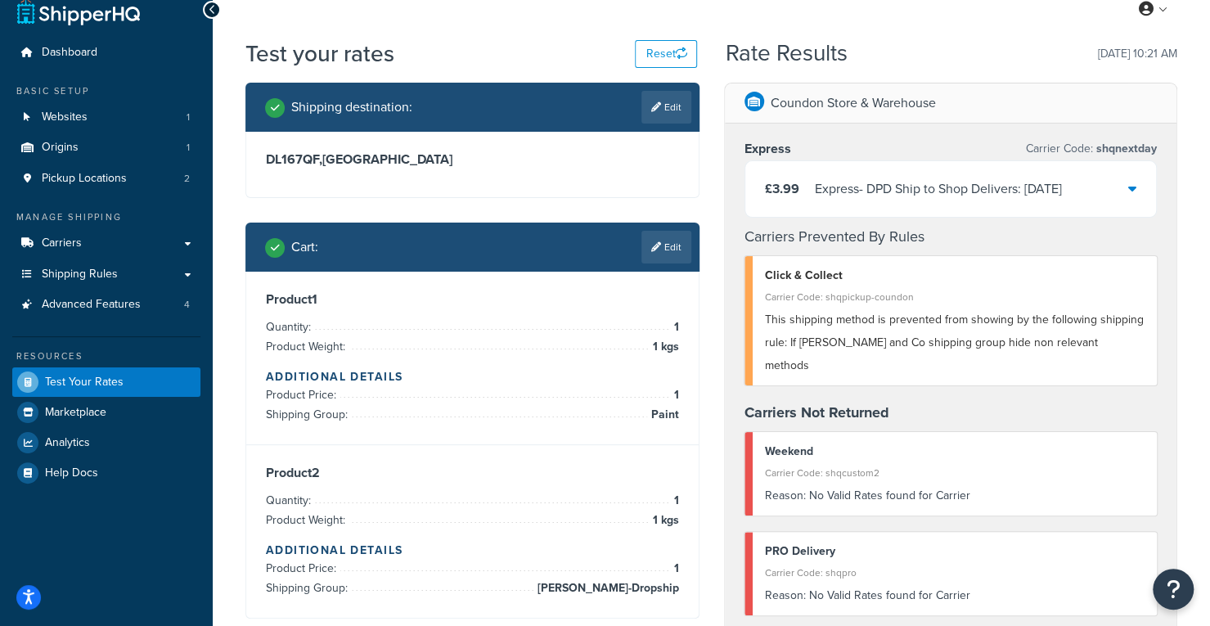
scroll to position [20, 0]
click at [1035, 196] on div "Express - DPD Ship to Shop Delivers: [DATE]" at bounding box center [938, 189] width 247 height 23
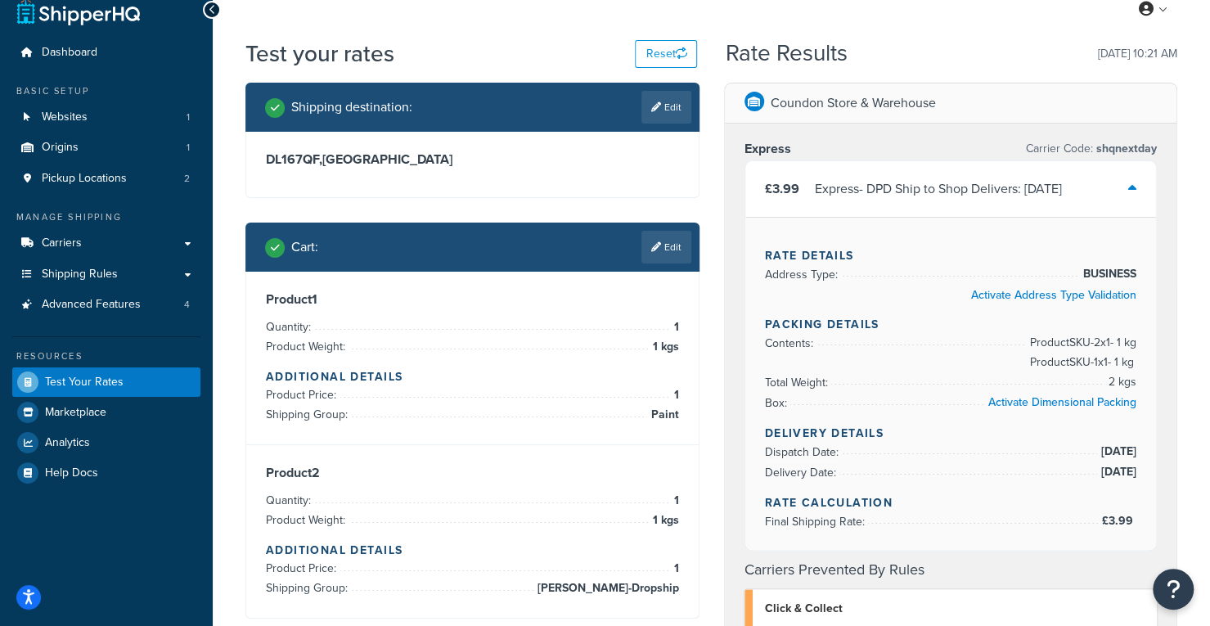
click at [1035, 196] on div "Express - DPD Ship to Shop Delivers: [DATE]" at bounding box center [938, 189] width 247 height 23
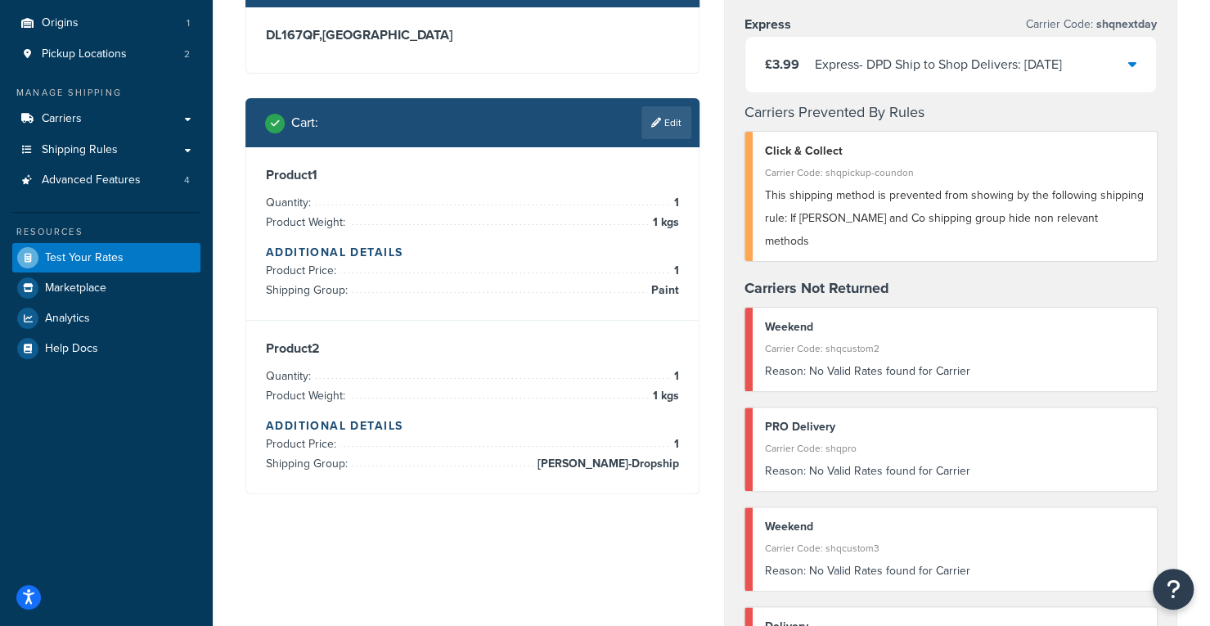
scroll to position [146, 0]
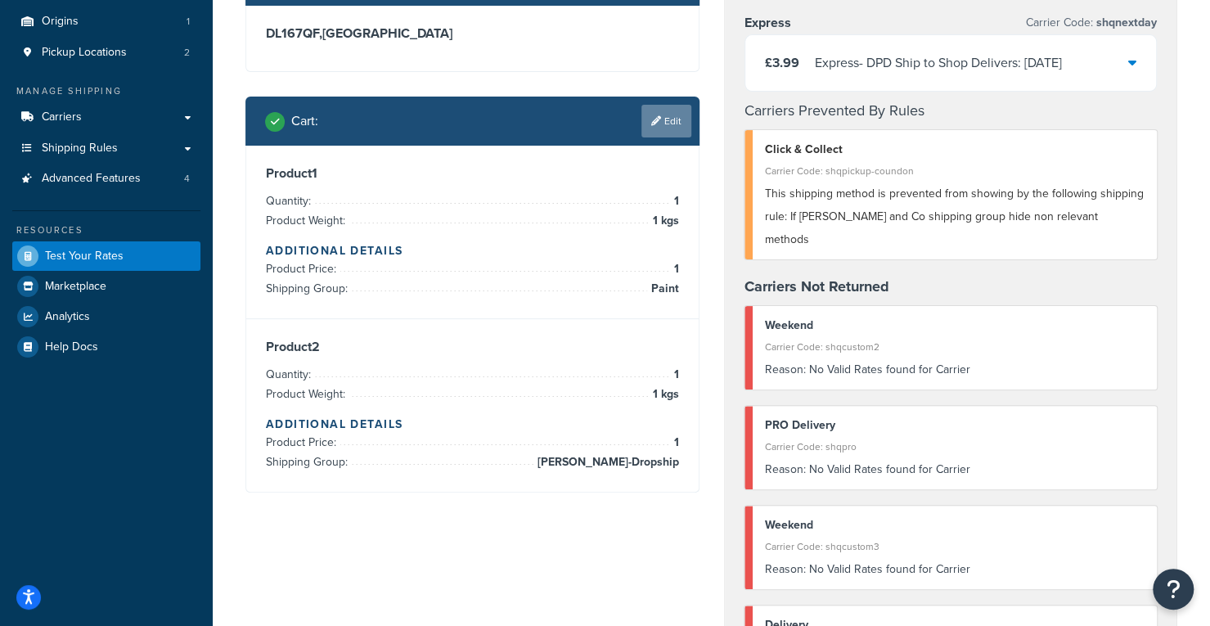
click at [659, 131] on link "Edit" at bounding box center [666, 121] width 50 height 33
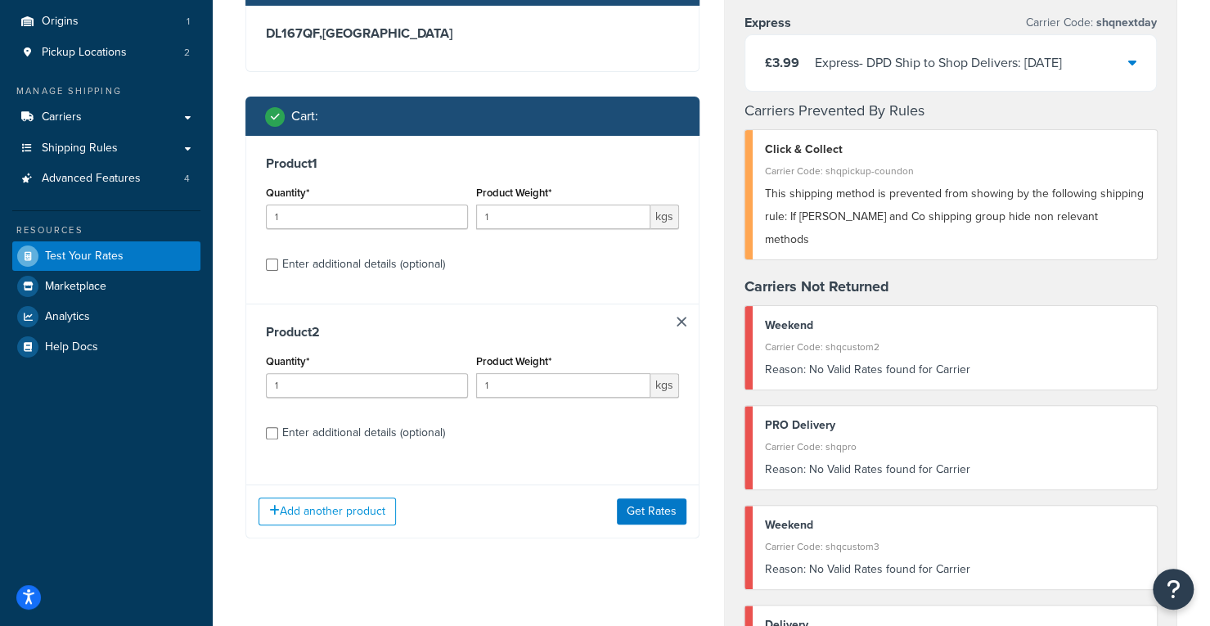
click at [391, 266] on div "Enter additional details (optional)" at bounding box center [363, 264] width 163 height 23
click at [278, 266] on input "Enter additional details (optional)" at bounding box center [272, 265] width 12 height 12
checkbox input "true"
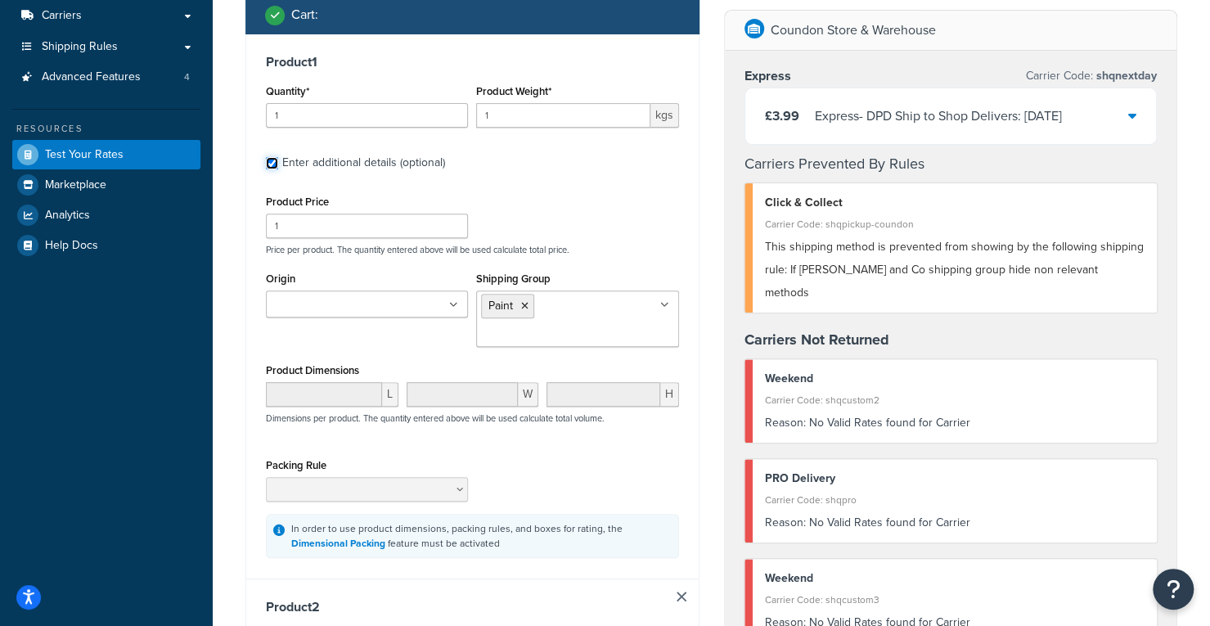
scroll to position [247, 0]
click at [525, 302] on icon at bounding box center [524, 306] width 7 height 10
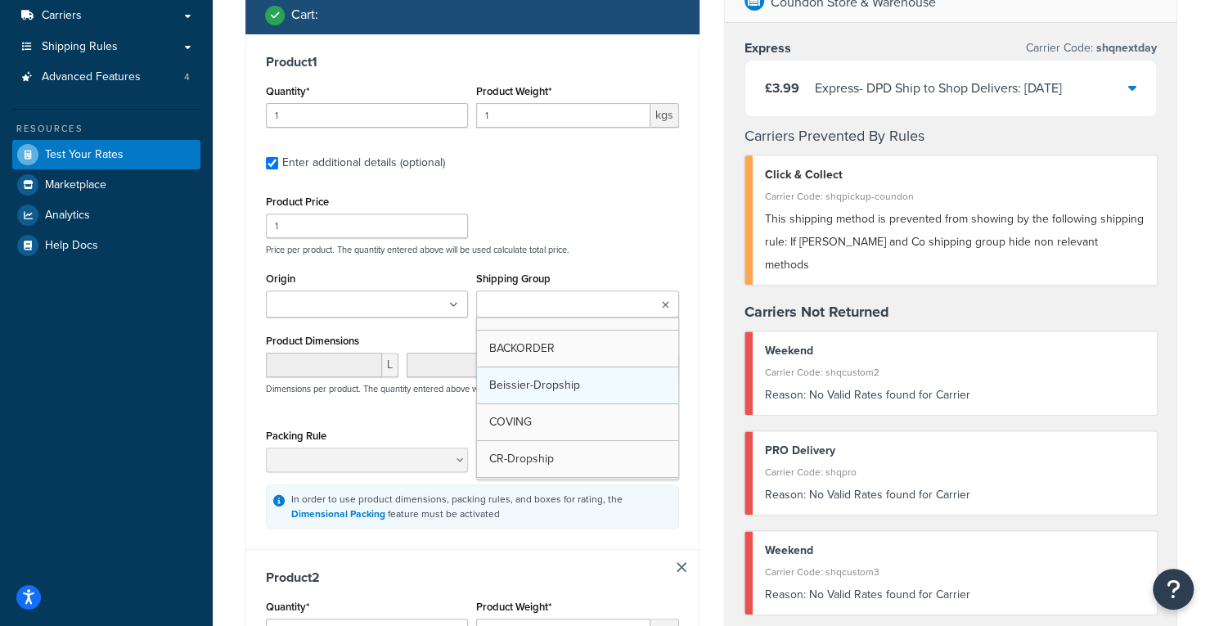
scroll to position [112, 0]
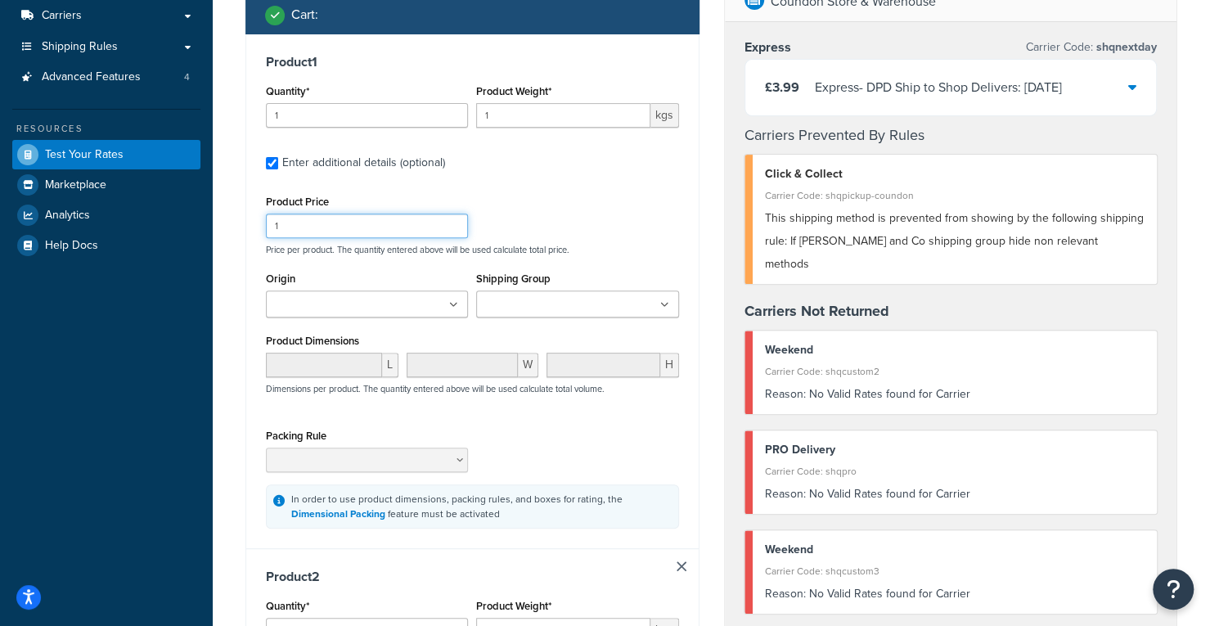
click at [623, 225] on div "Product Price 1 Price per product. The quantity entered above will be used calc…" at bounding box center [472, 223] width 421 height 65
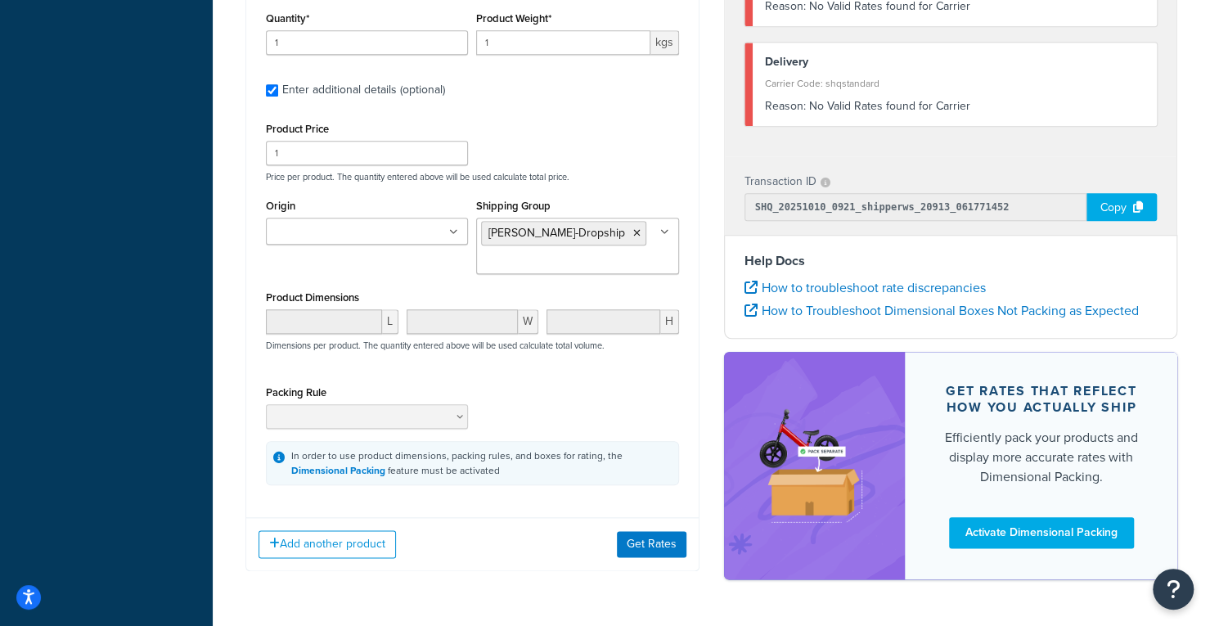
click at [655, 562] on div "Add another product Get Rates" at bounding box center [472, 543] width 452 height 53
click at [646, 549] on button "Get Rates" at bounding box center [652, 544] width 70 height 26
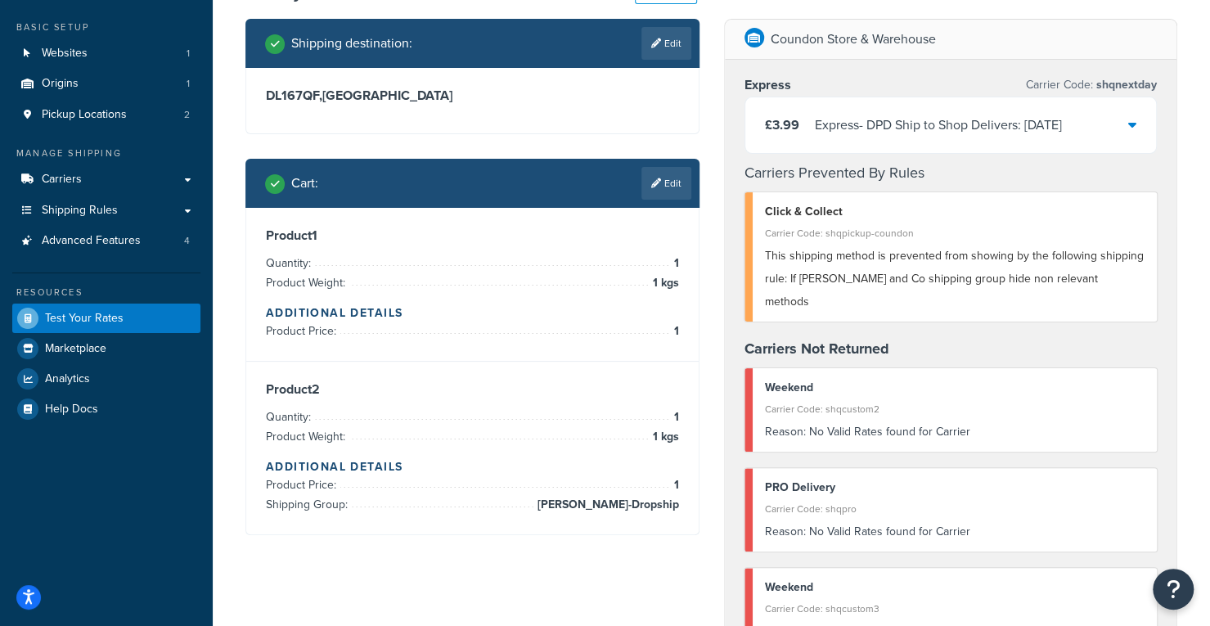
scroll to position [80, 0]
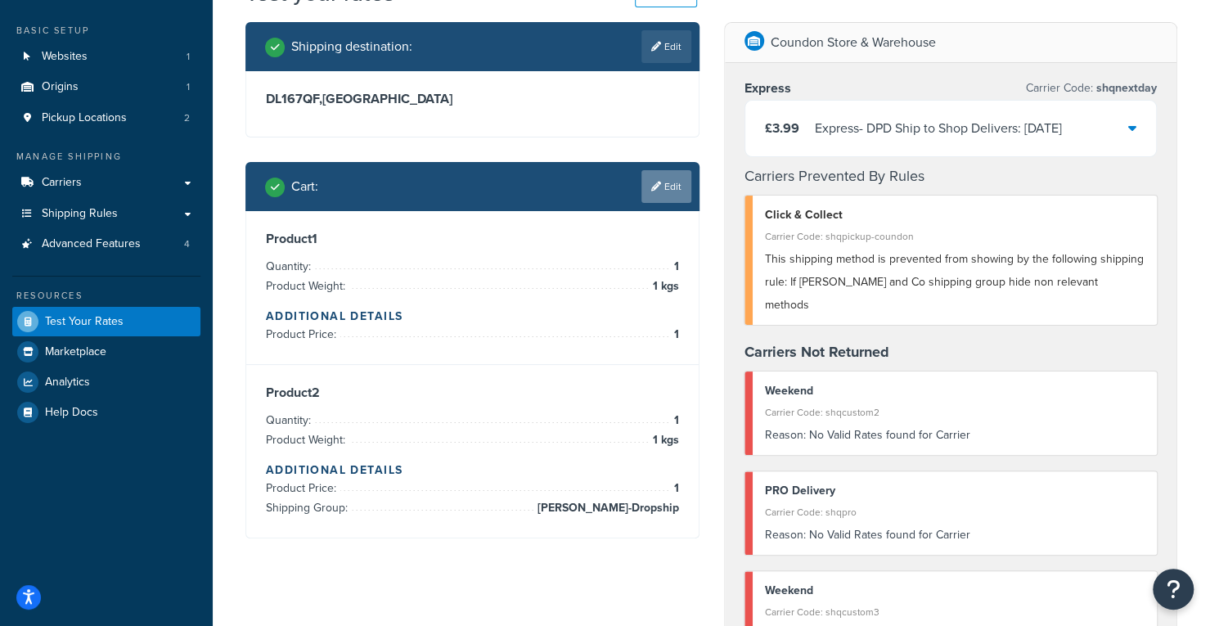
click at [661, 173] on link "Edit" at bounding box center [666, 186] width 50 height 33
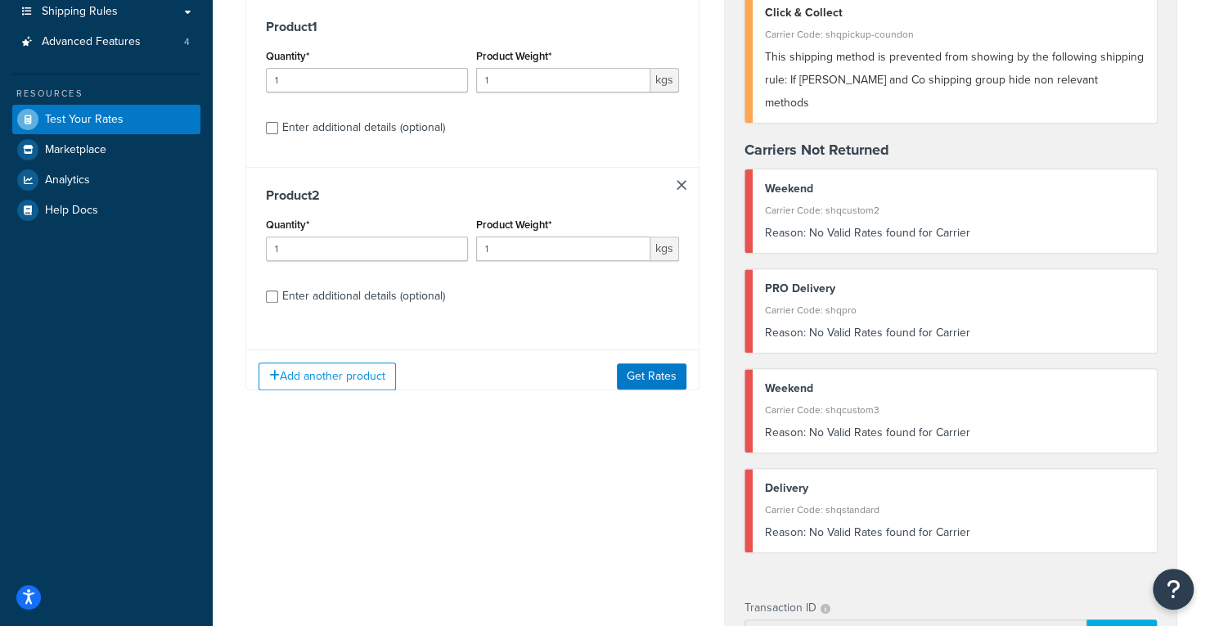
scroll to position [291, 0]
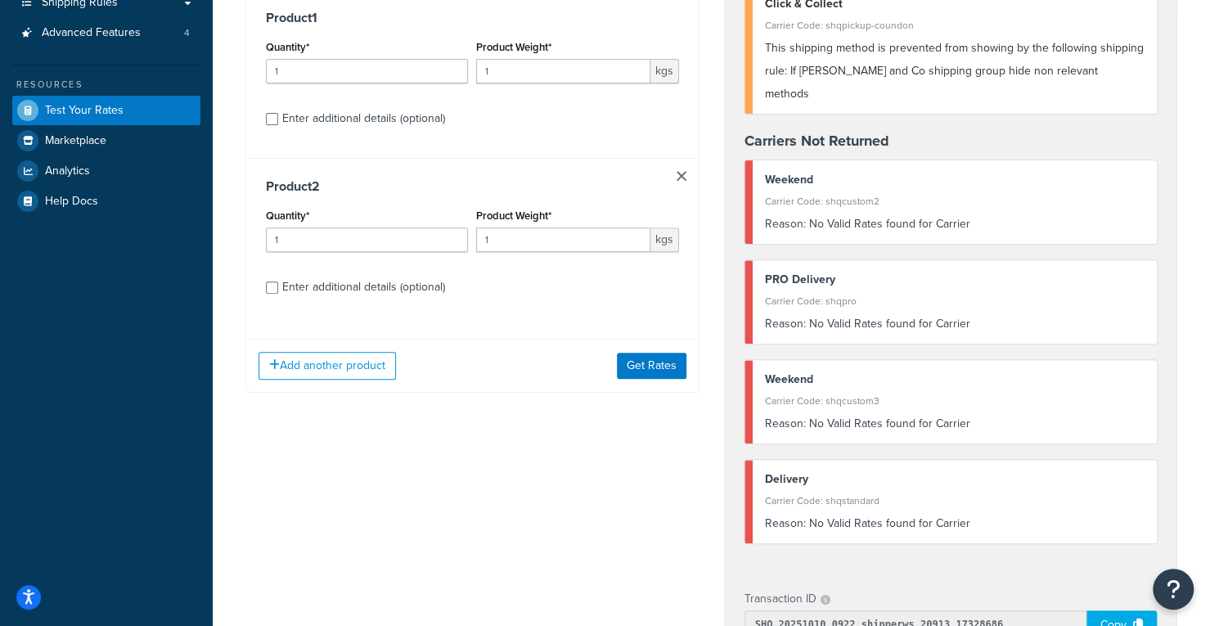
click at [293, 292] on div "Enter additional details (optional)" at bounding box center [363, 287] width 163 height 23
click at [278, 292] on input "Enter additional details (optional)" at bounding box center [272, 287] width 12 height 12
checkbox input "true"
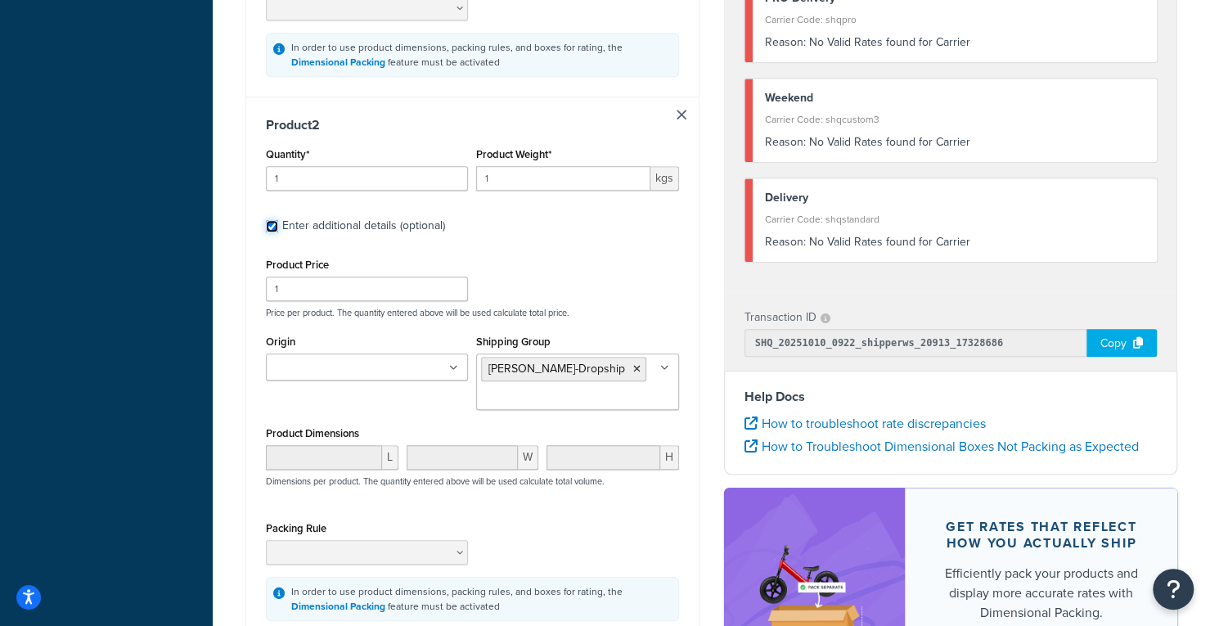
scroll to position [711, 0]
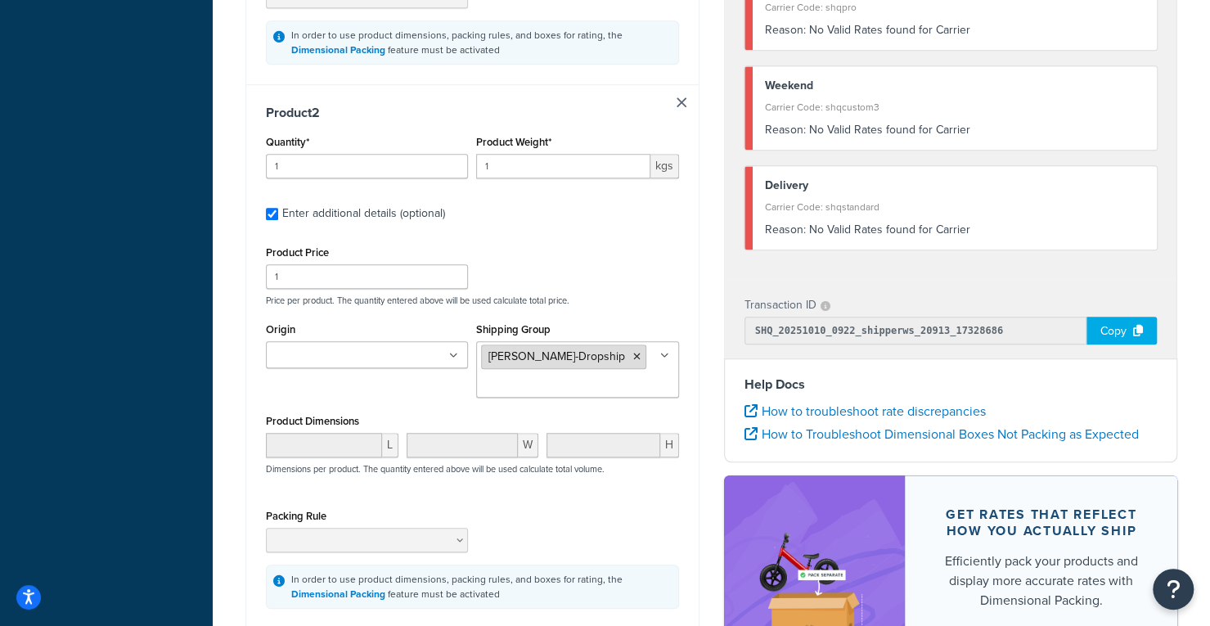
click at [633, 354] on icon at bounding box center [636, 357] width 7 height 10
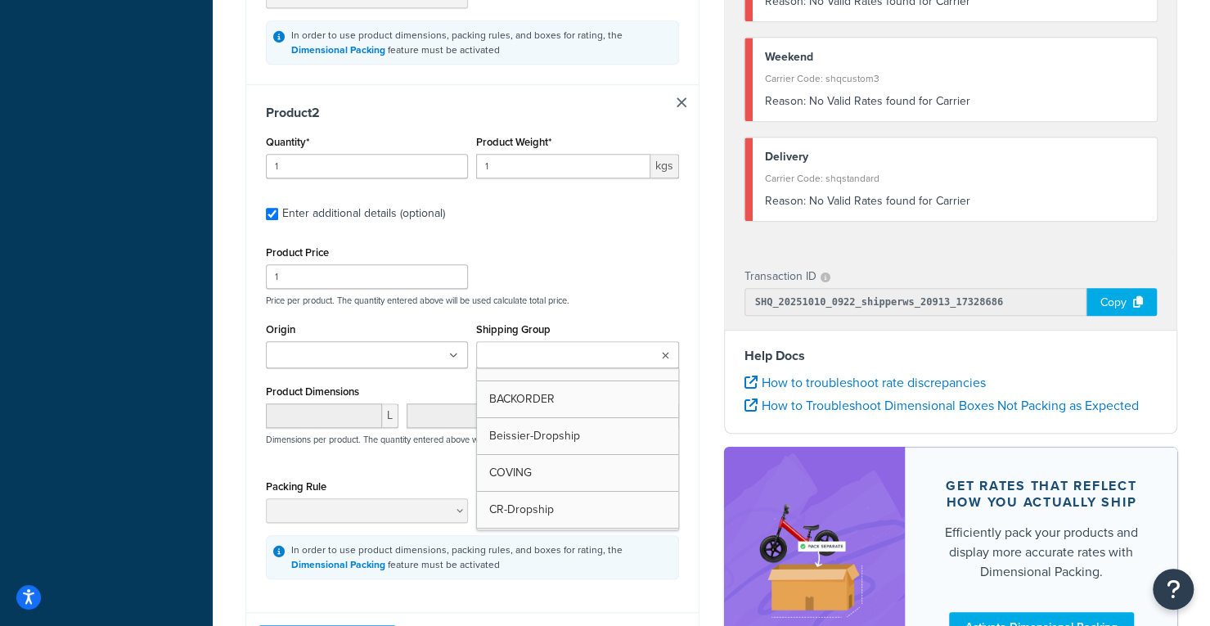
click at [630, 362] on ul at bounding box center [577, 354] width 202 height 27
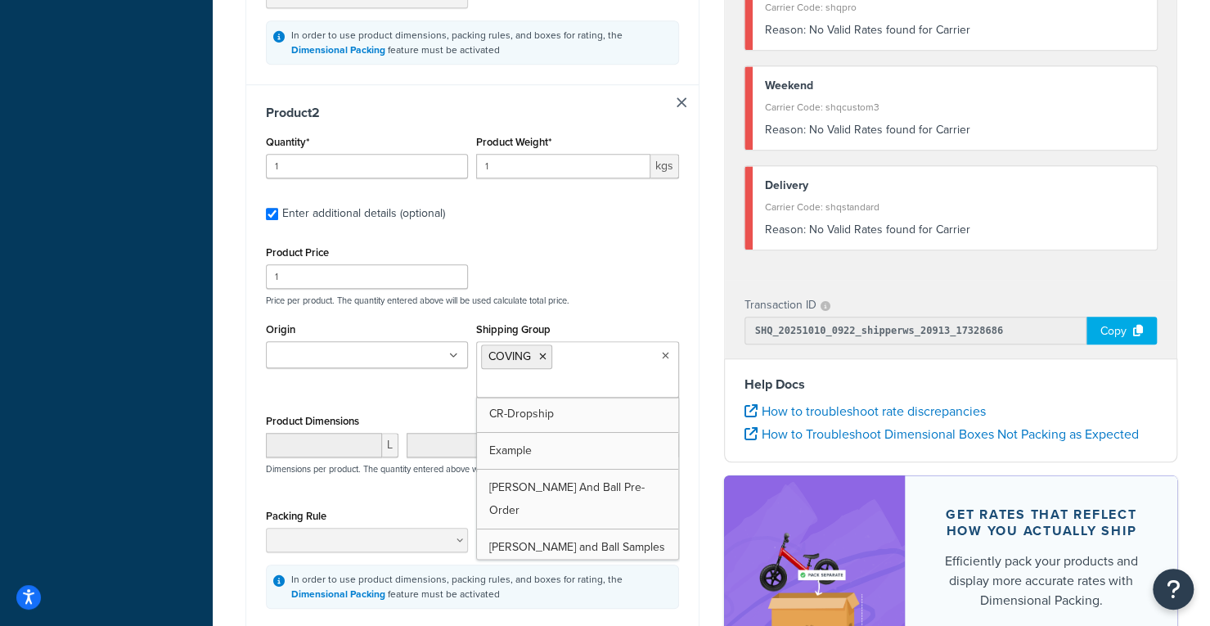
scroll to position [61, 0]
click at [656, 263] on div "Product Price 1 Price per product. The quantity entered above will be used calc…" at bounding box center [472, 273] width 421 height 65
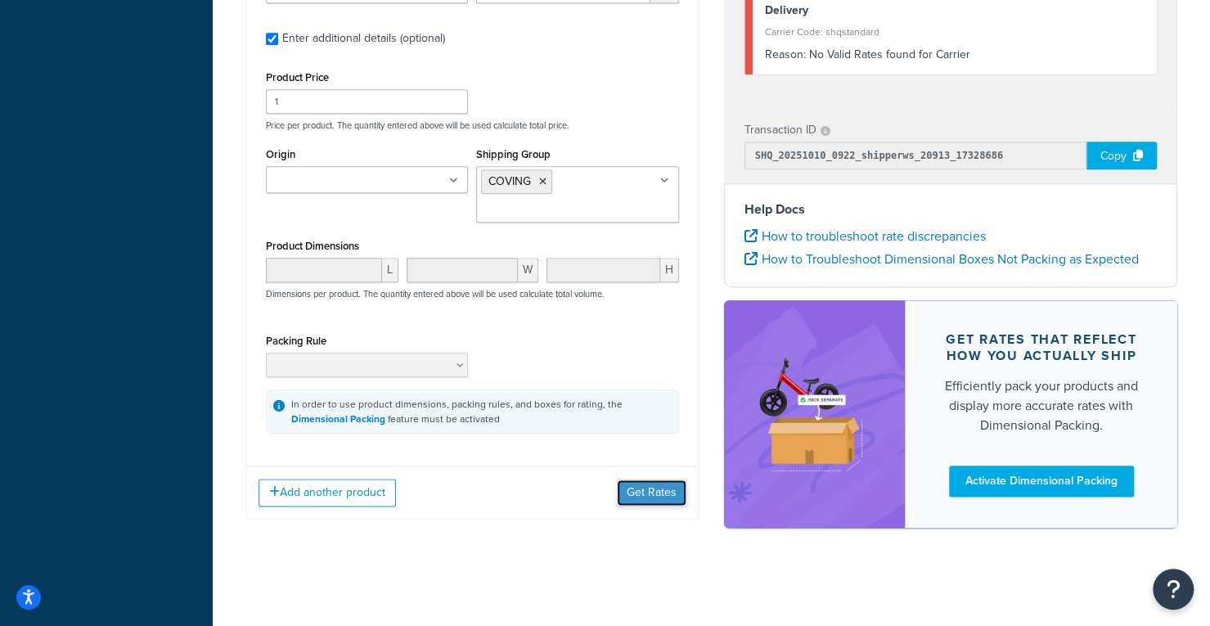
click at [665, 497] on button "Get Rates" at bounding box center [652, 492] width 70 height 26
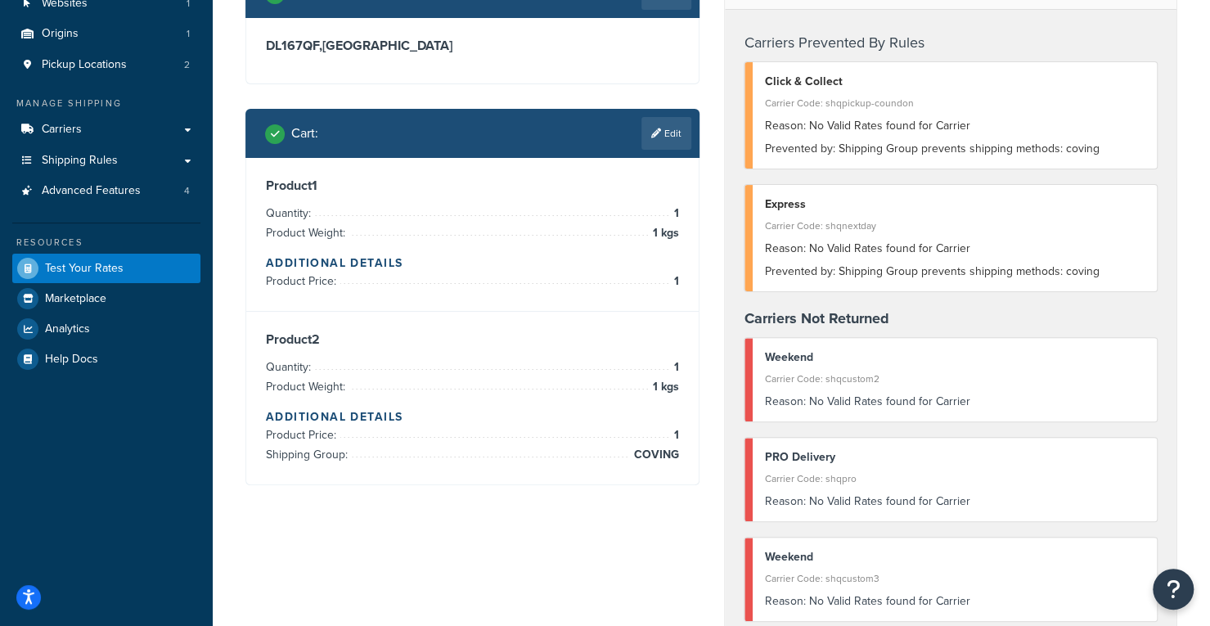
scroll to position [133, 0]
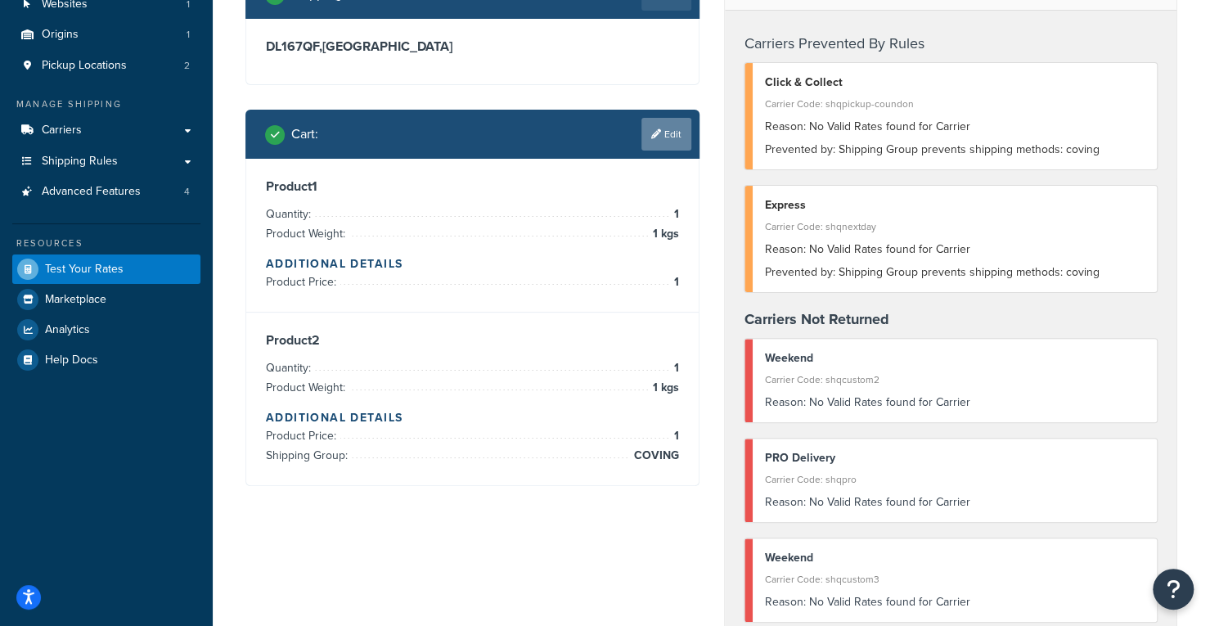
click at [674, 137] on link "Edit" at bounding box center [666, 134] width 50 height 33
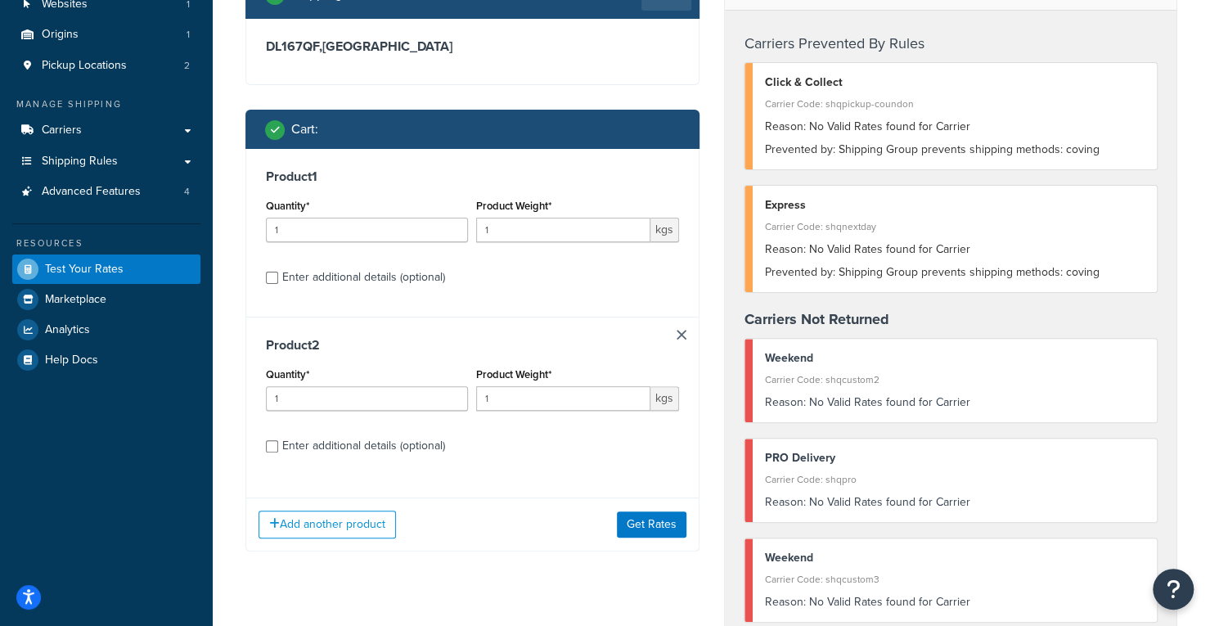
scroll to position [291, 0]
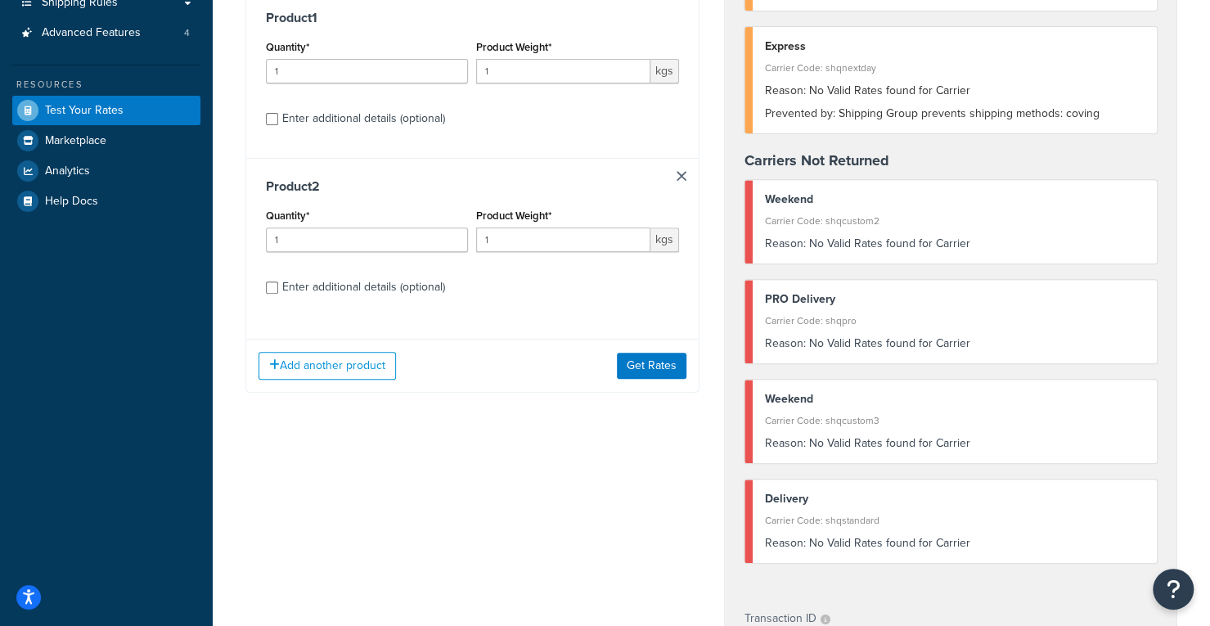
click at [280, 114] on div "Enter additional details (optional)" at bounding box center [472, 117] width 413 height 26
click at [277, 116] on input "Enter additional details (optional)" at bounding box center [272, 119] width 12 height 12
checkbox input "true"
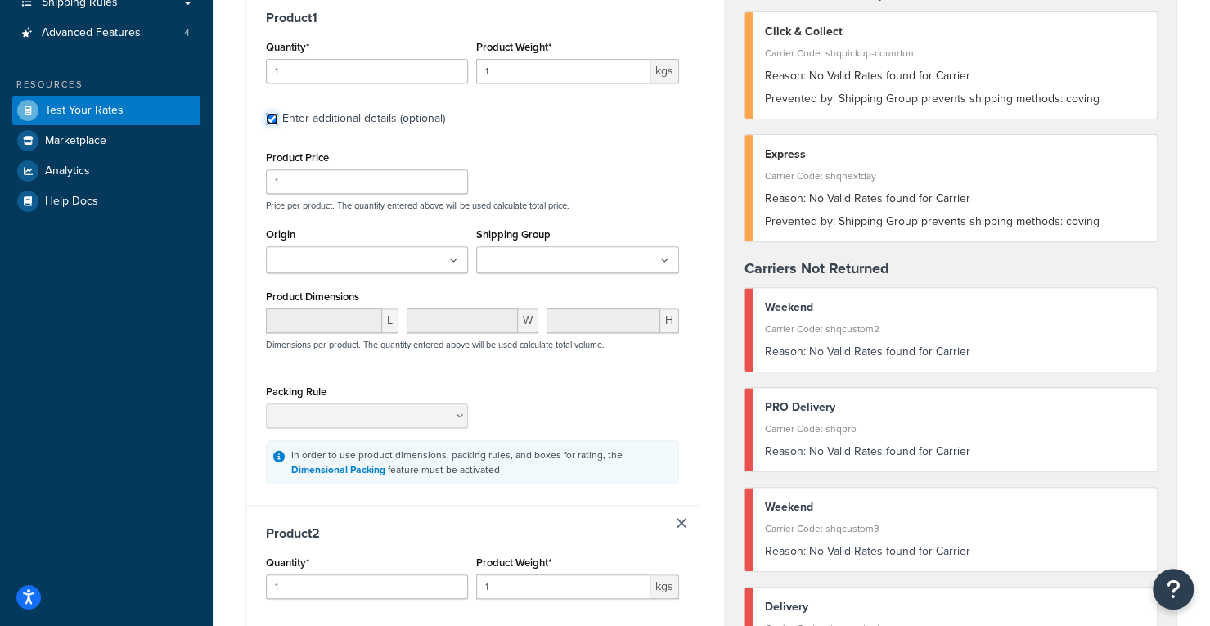
scroll to position [327, 0]
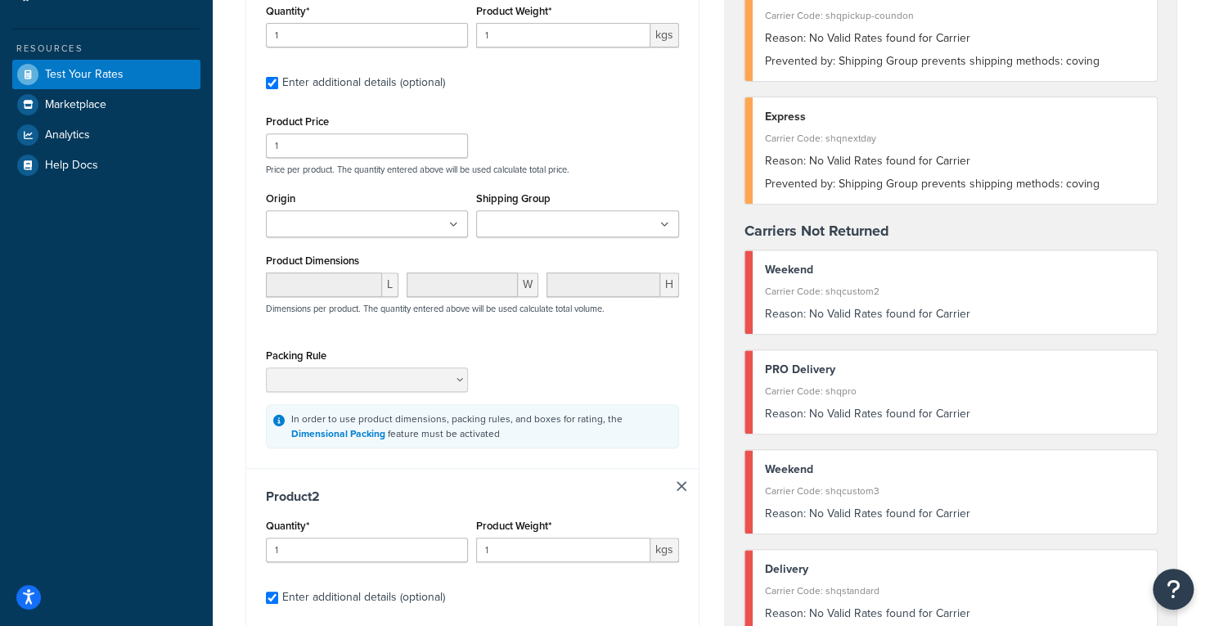
click at [584, 205] on div "Shipping Group BACKORDER Beissier-Dropship COVING CR-Dropship Example [PERSON_N…" at bounding box center [577, 212] width 202 height 50
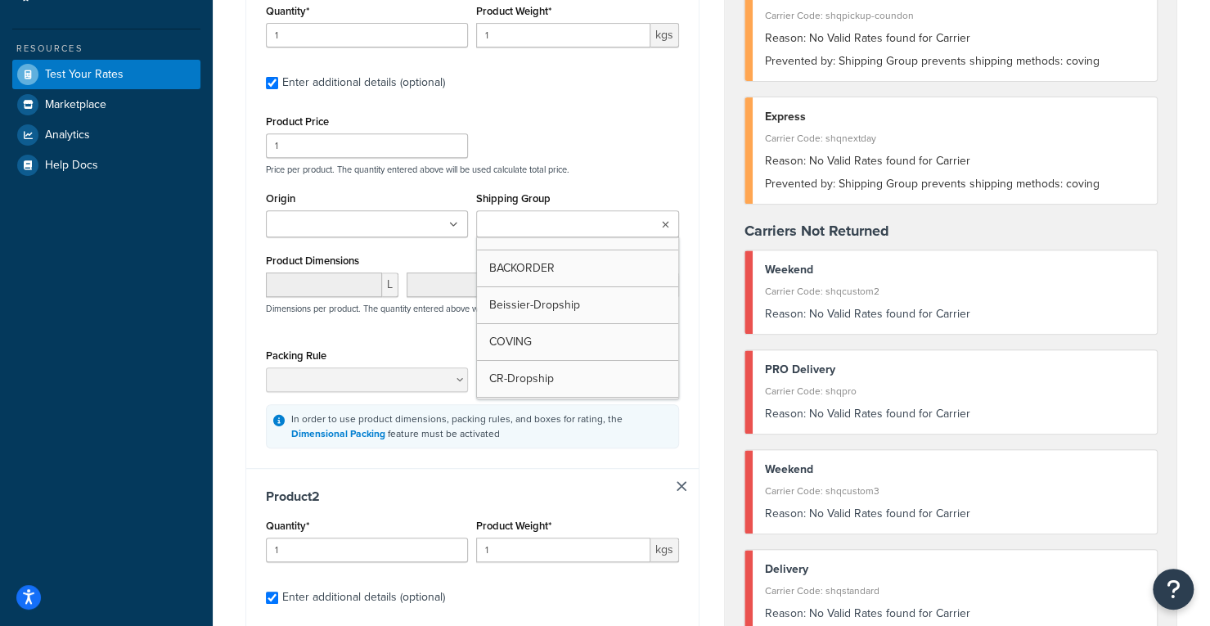
click at [586, 225] on input "Shipping Group" at bounding box center [553, 225] width 145 height 18
type input "pa"
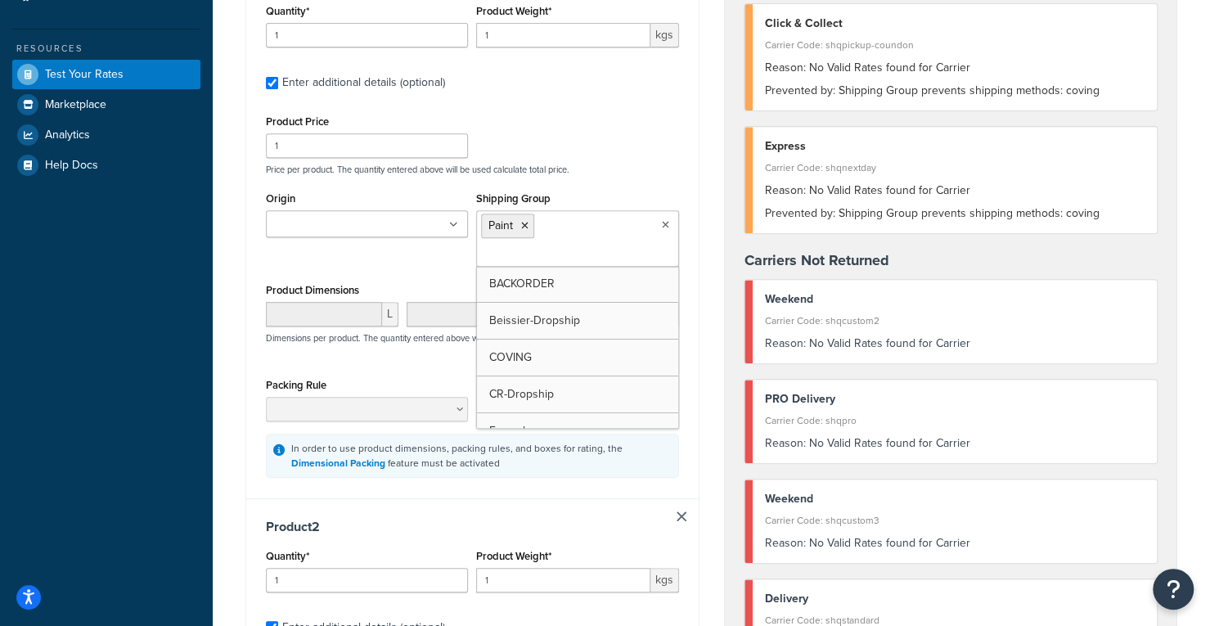
click at [650, 145] on div "Product Price 1 Price per product. The quantity entered above will be used calc…" at bounding box center [472, 142] width 421 height 65
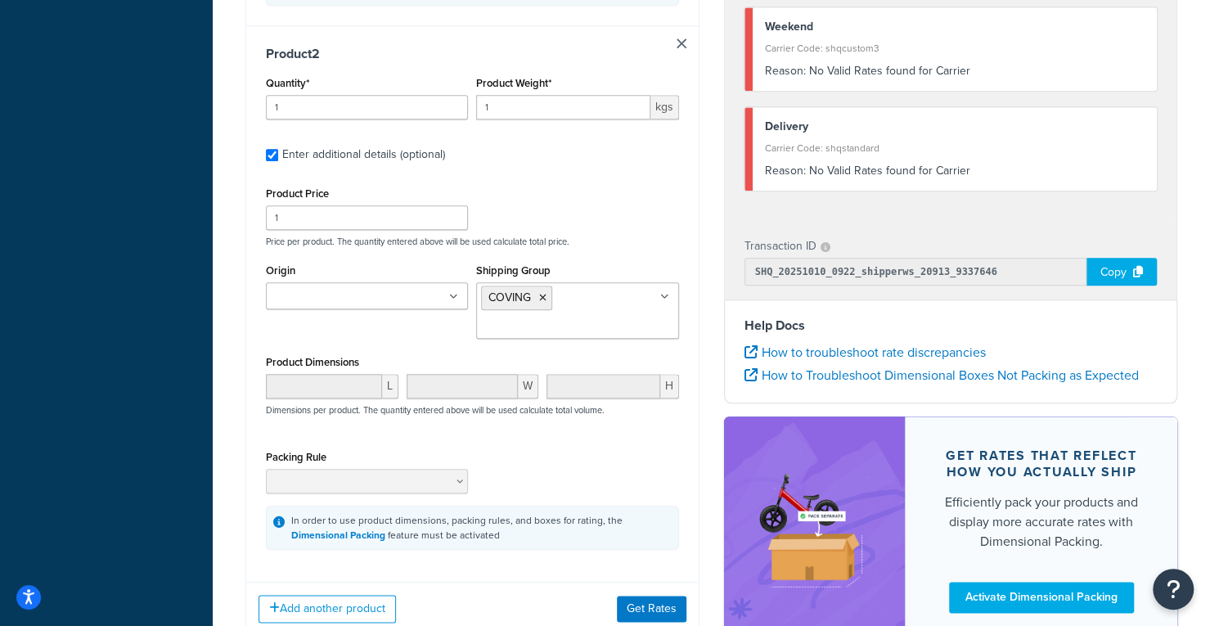
scroll to position [916, 0]
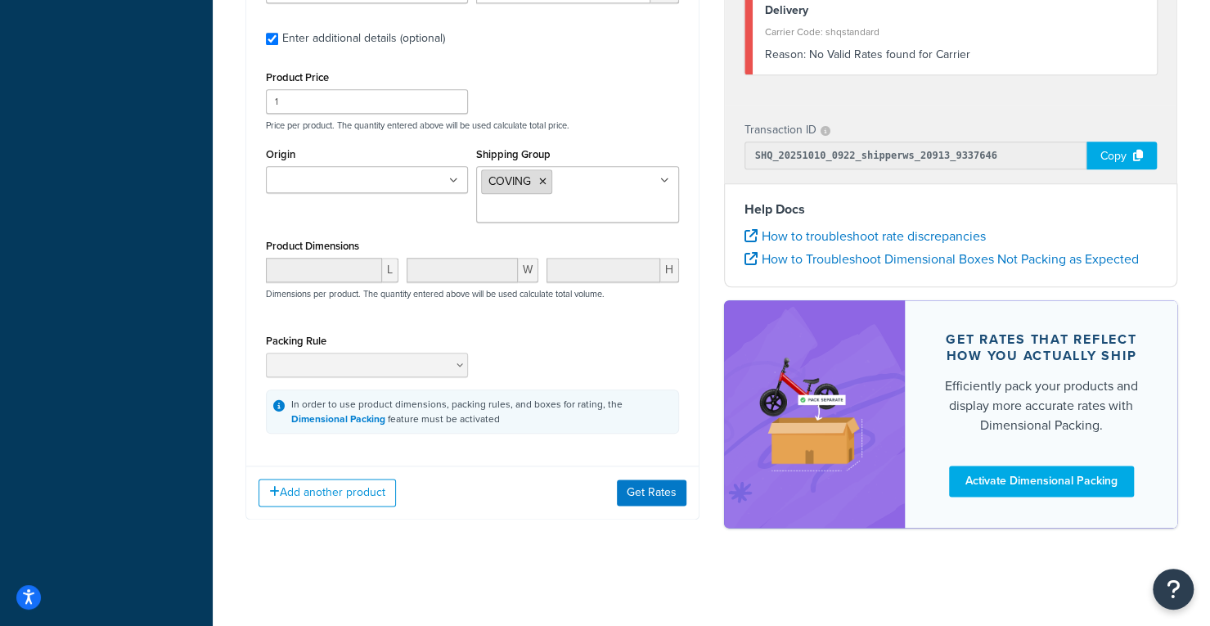
click at [535, 181] on li "COVING" at bounding box center [516, 181] width 71 height 25
click at [543, 180] on icon at bounding box center [542, 182] width 7 height 10
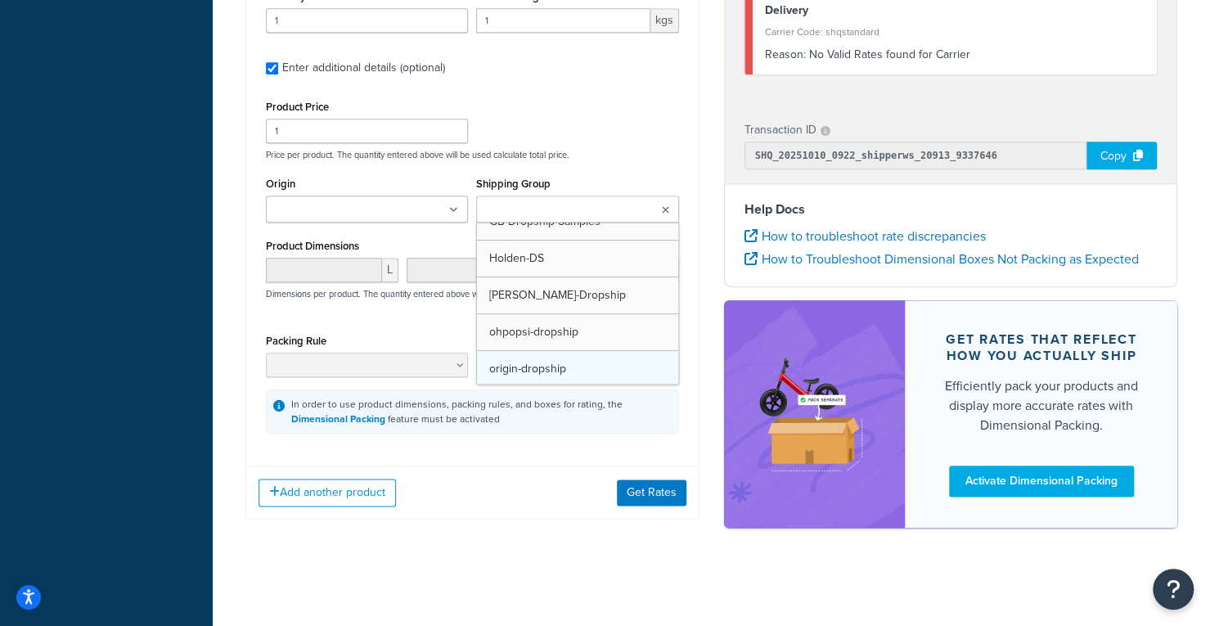
scroll to position [395, 0]
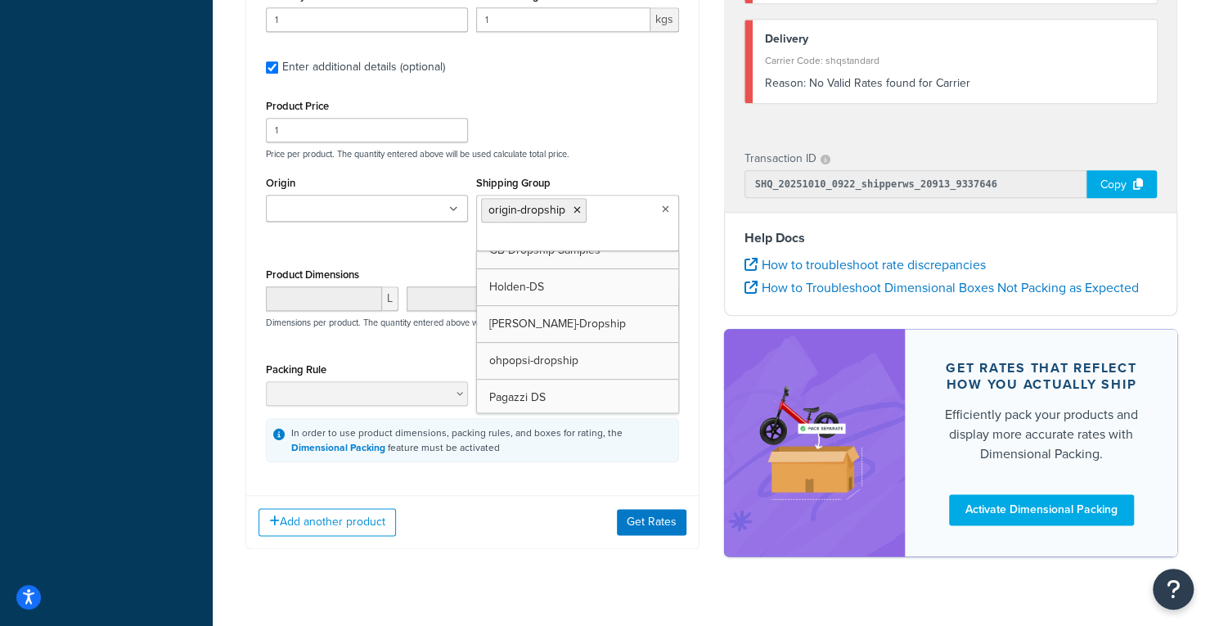
click at [673, 173] on div "Shipping Group origin-dropship BACKORDER Beissier-Dropship COVING CR-Dropship E…" at bounding box center [577, 211] width 202 height 79
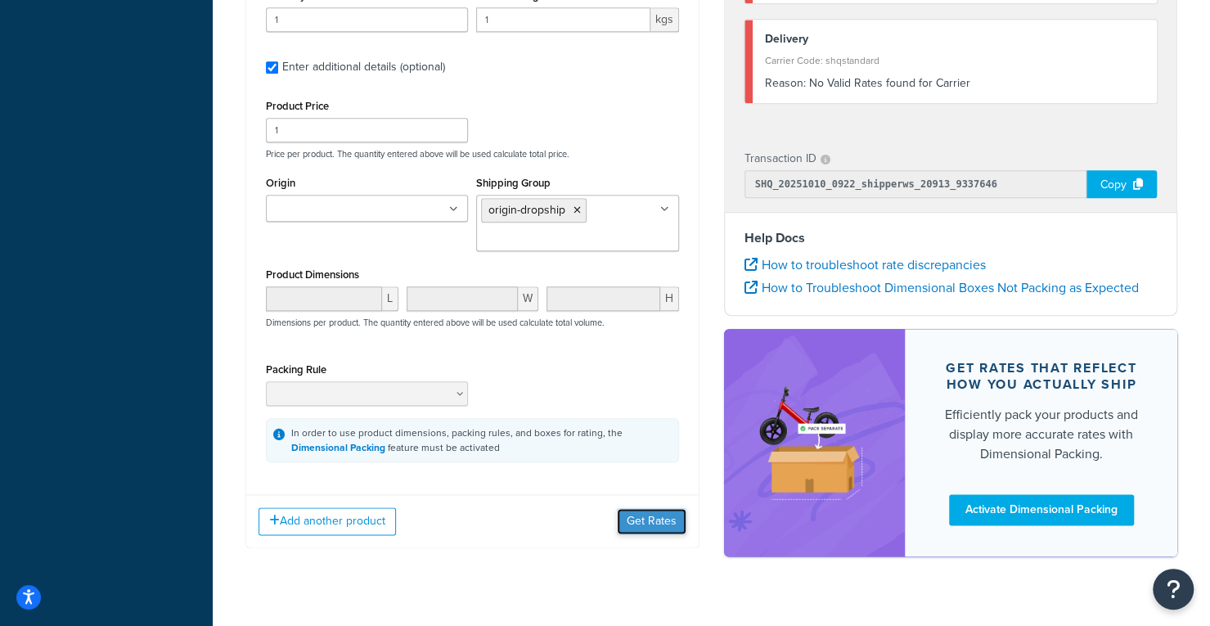
click at [648, 515] on button "Get Rates" at bounding box center [652, 521] width 70 height 26
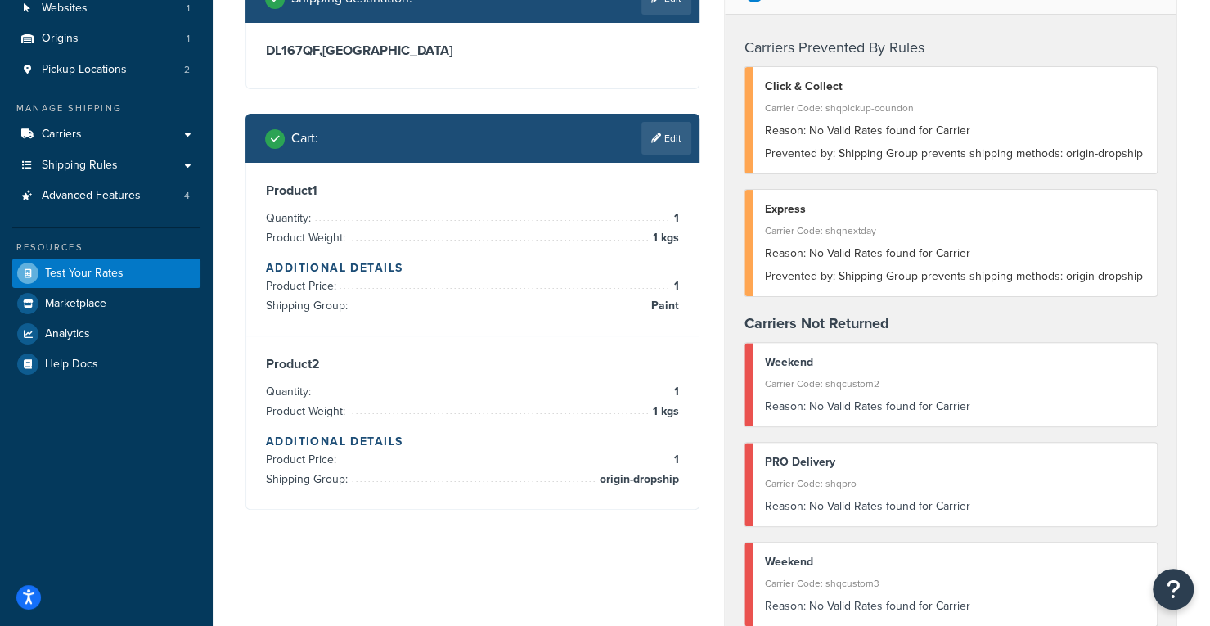
scroll to position [0, 0]
